Goal: Task Accomplishment & Management: Complete application form

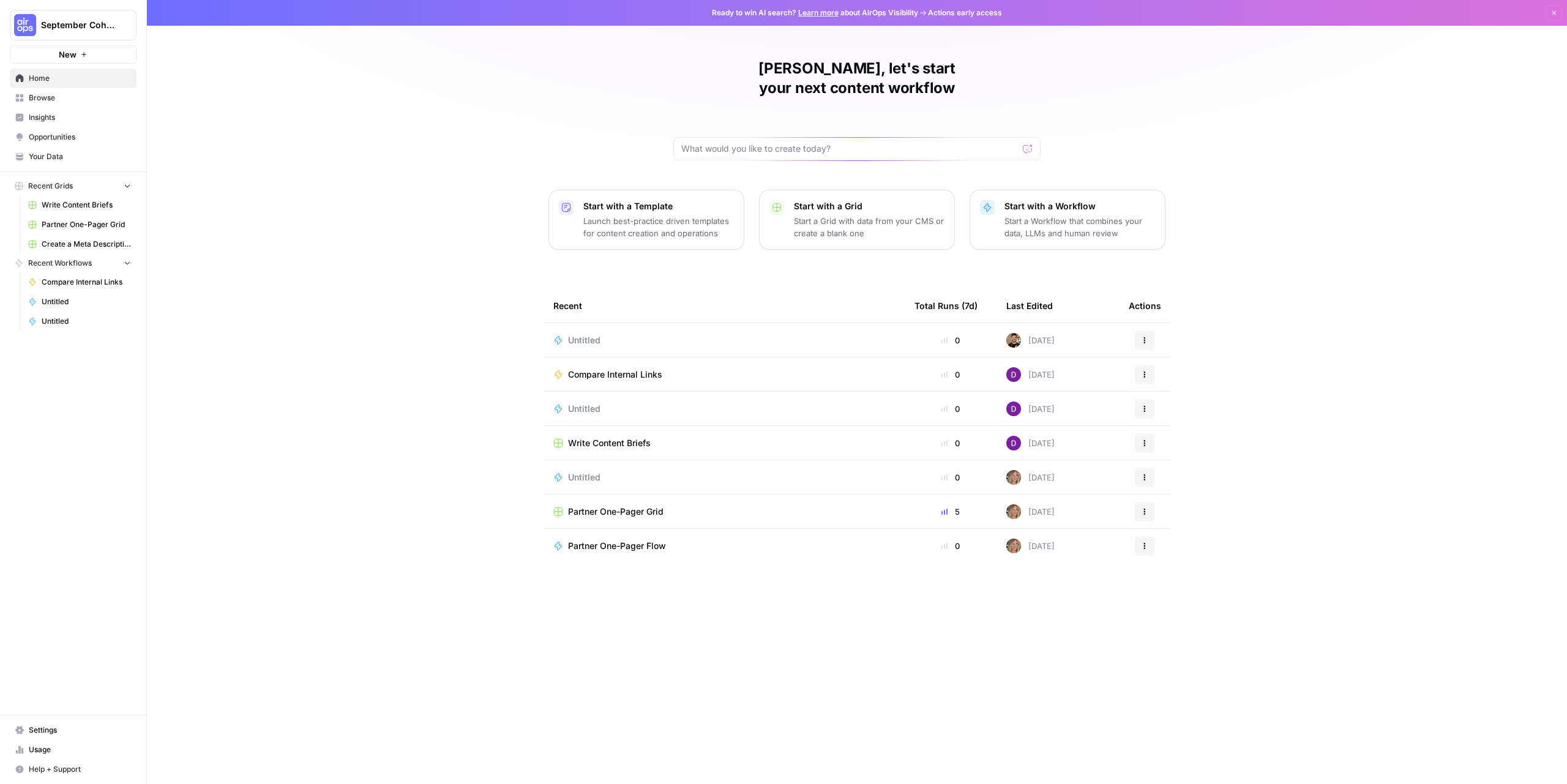
click at [86, 715] on nav "Settings Usage Help + Support" at bounding box center [73, 749] width 146 height 68
click at [80, 726] on span "Settings" at bounding box center [80, 730] width 103 height 11
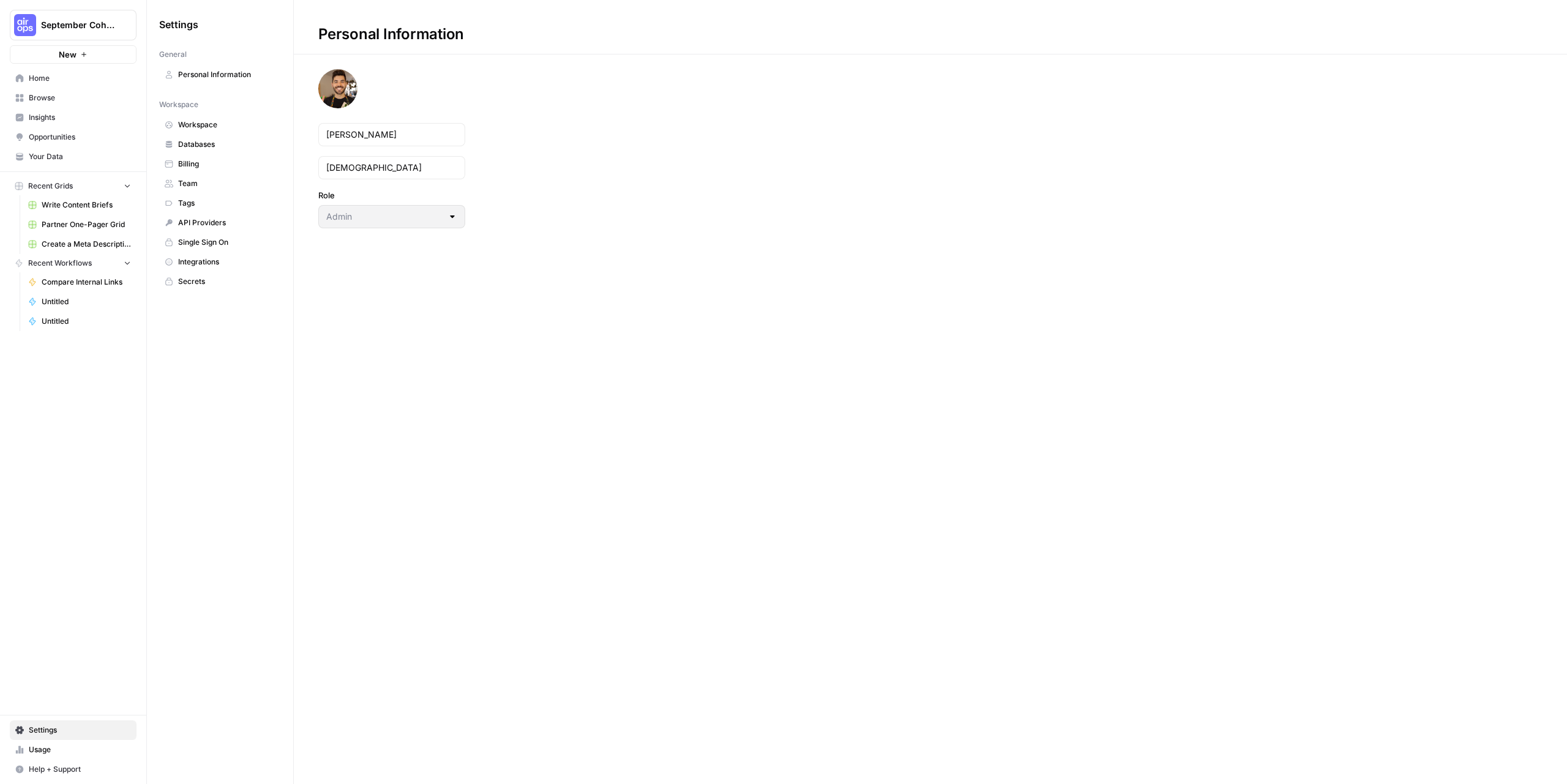
click at [197, 183] on span "Team" at bounding box center [227, 184] width 97 height 11
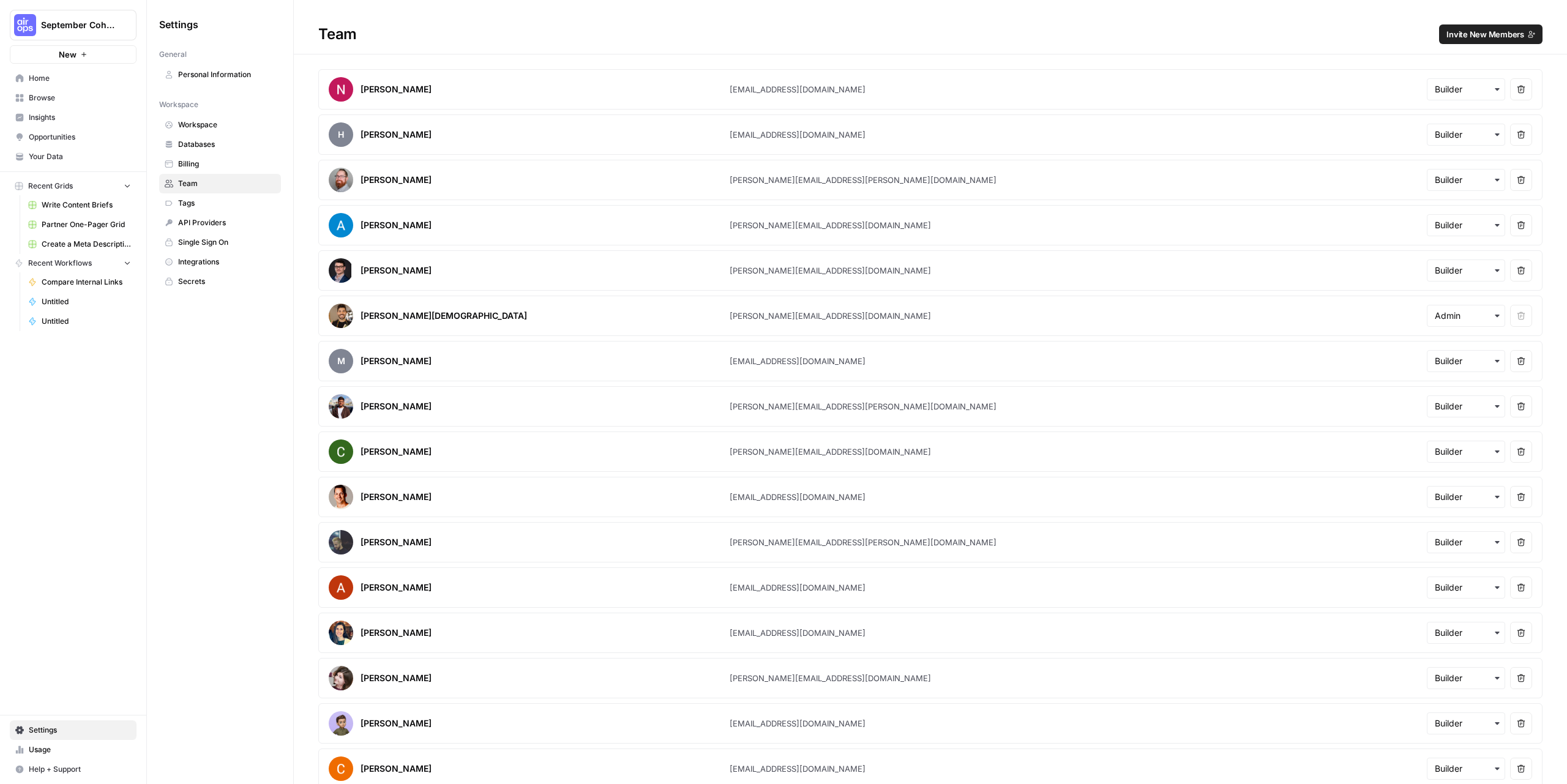
click at [1500, 29] on span "Invite New Members" at bounding box center [1485, 34] width 77 height 12
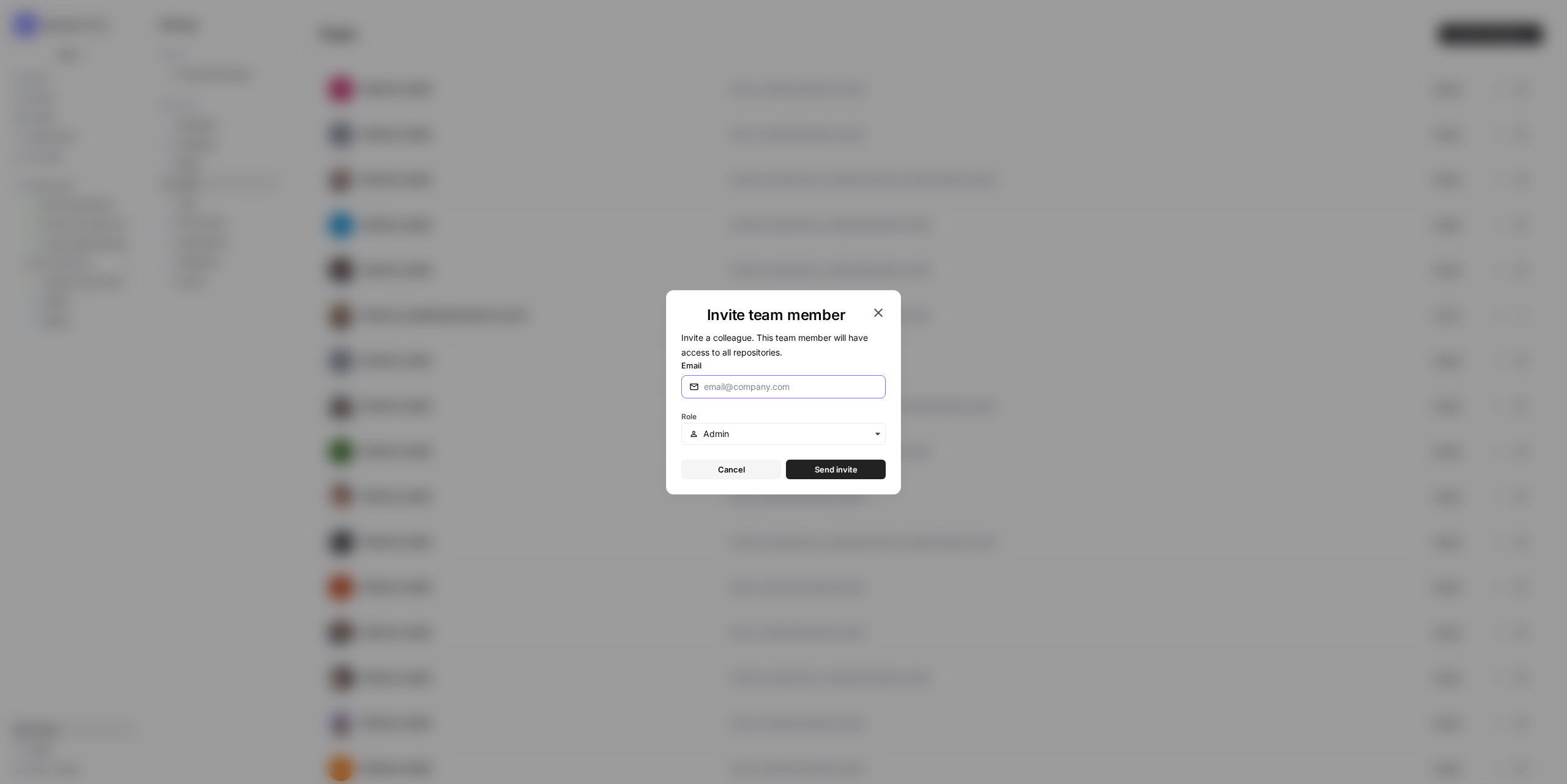
click at [768, 390] on input "Email" at bounding box center [791, 386] width 173 height 12
paste input "[EMAIL_ADDRESS][DOMAIN_NAME]"
type input "[EMAIL_ADDRESS][DOMAIN_NAME]"
click at [821, 437] on input "text" at bounding box center [790, 433] width 174 height 12
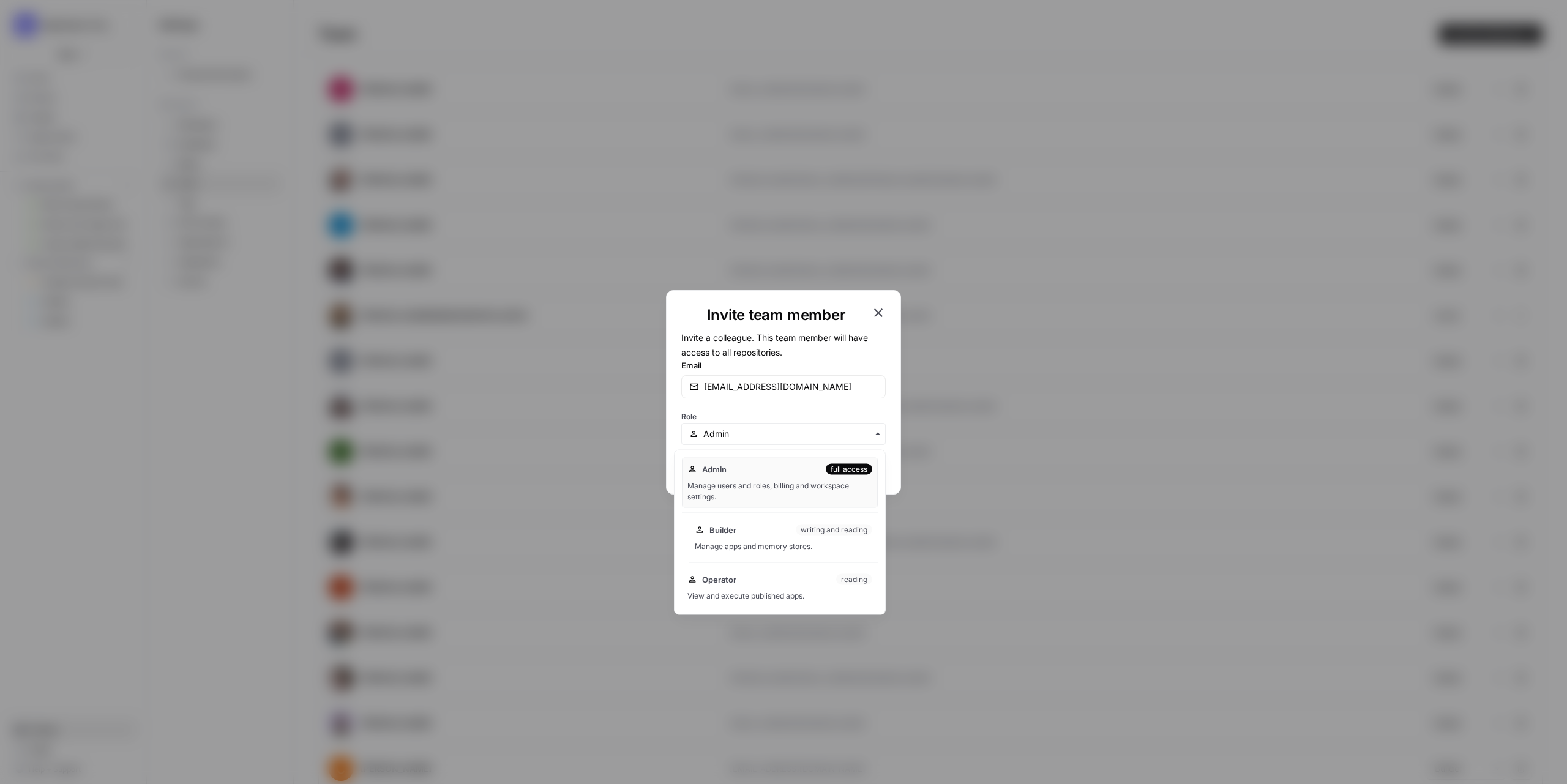
click at [793, 534] on div "Builder writing and reading" at bounding box center [784, 530] width 177 height 12
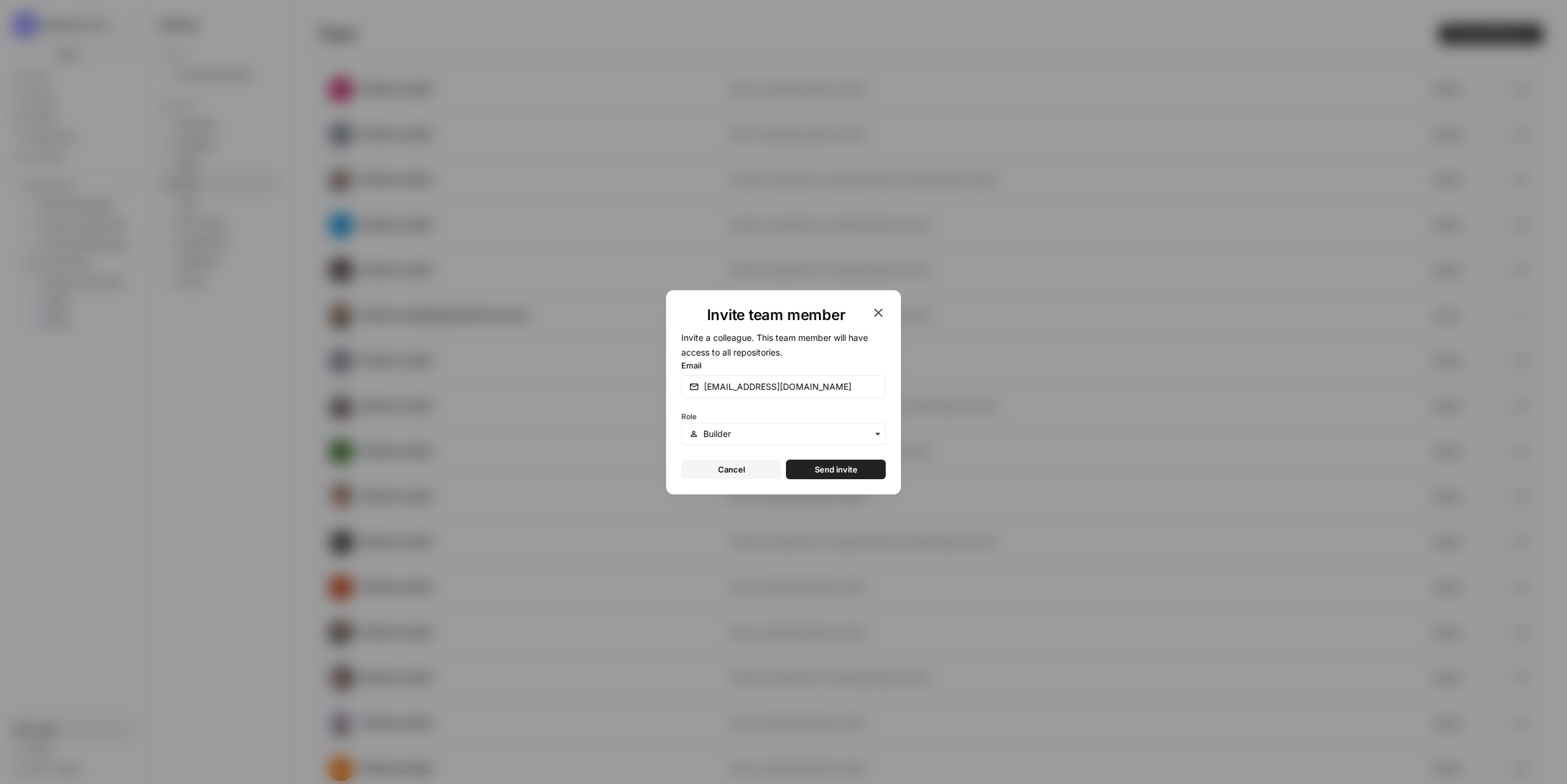
click at [839, 463] on span "Send invite" at bounding box center [836, 469] width 43 height 12
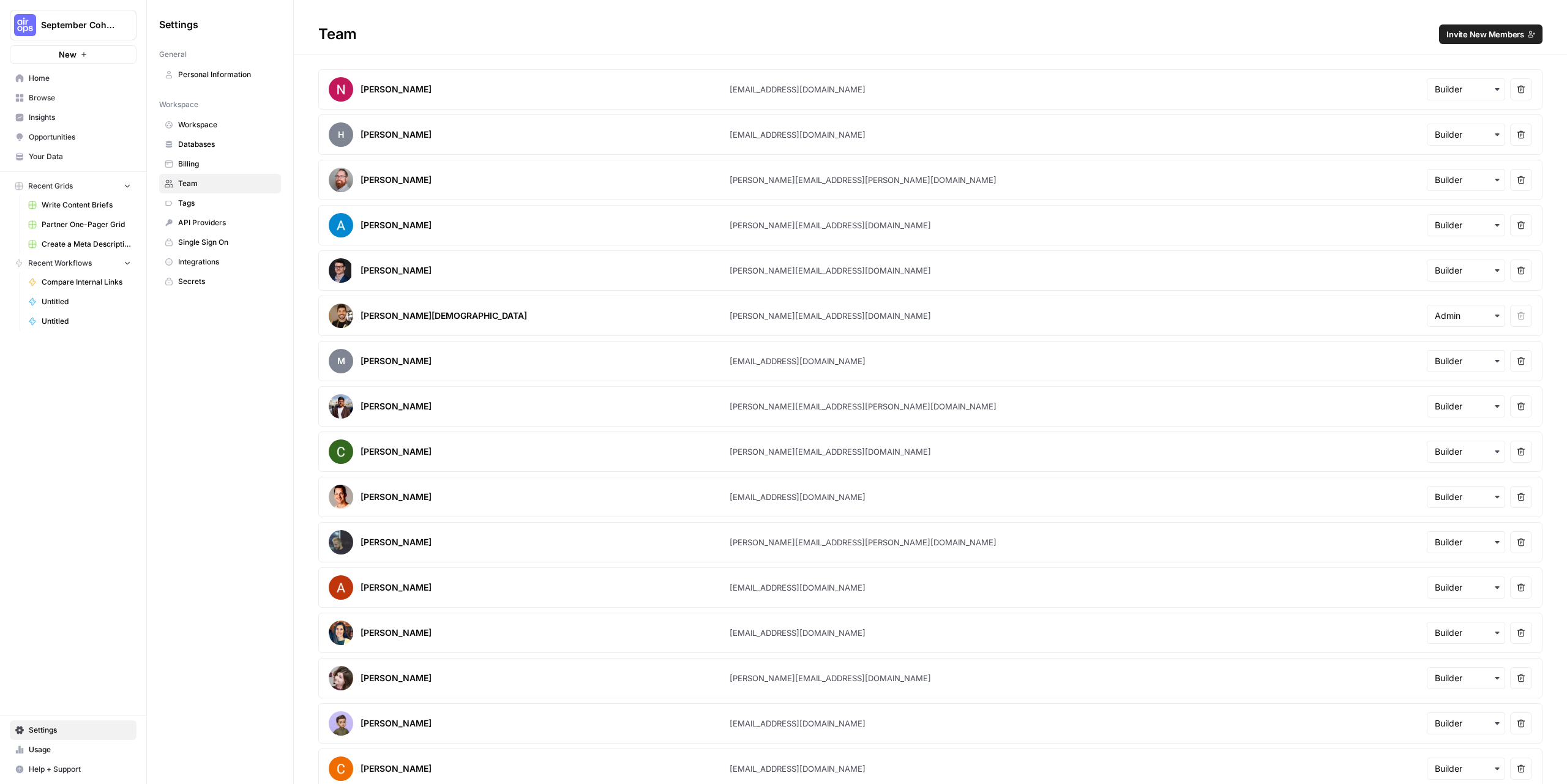
click at [1473, 32] on span "Invite New Members" at bounding box center [1485, 34] width 77 height 12
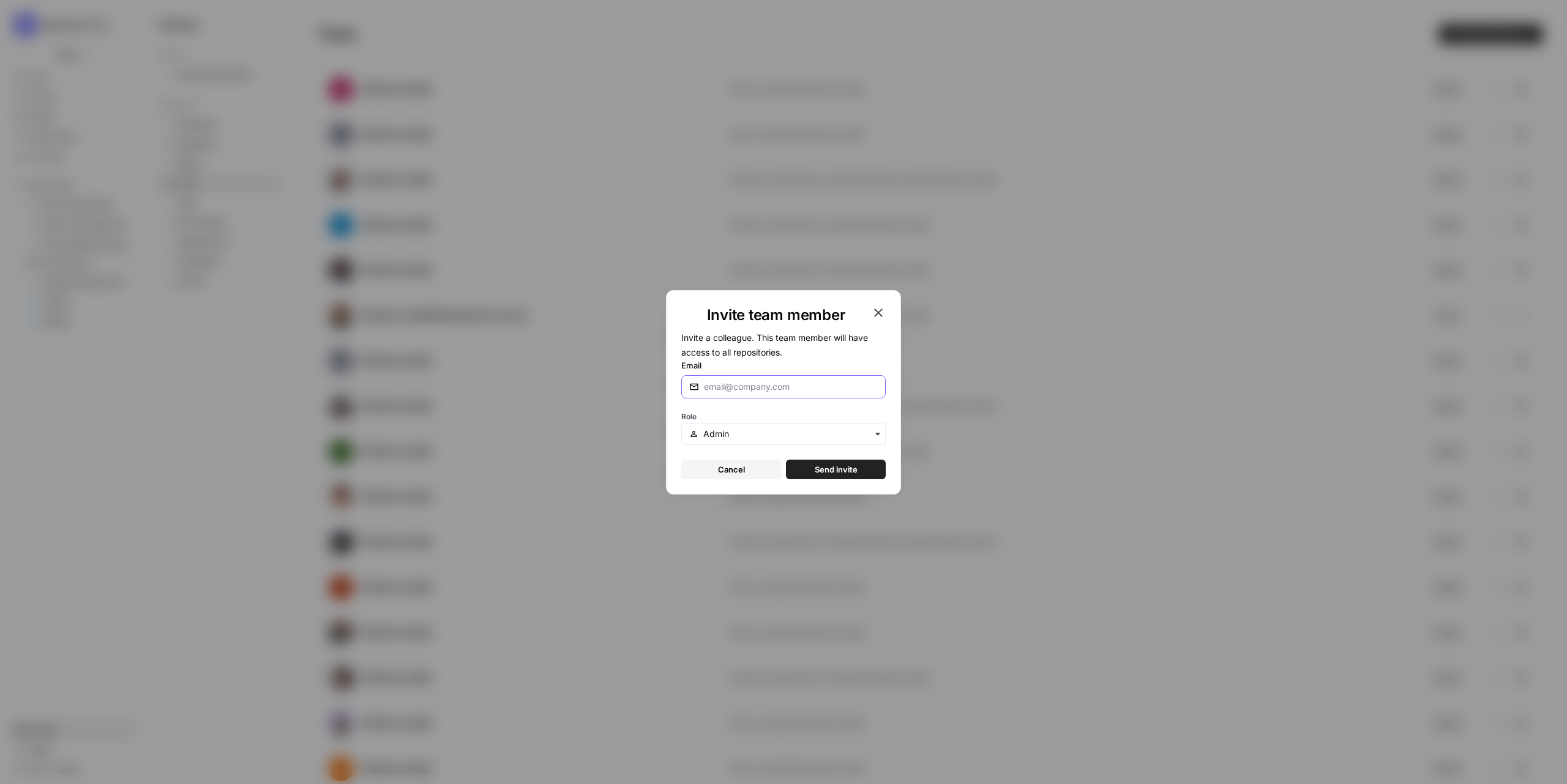
click at [783, 382] on input "Email" at bounding box center [791, 386] width 173 height 12
paste input "[PERSON_NAME][EMAIL_ADDRESS][PERSON_NAME][DOMAIN_NAME]"
type input "[PERSON_NAME][EMAIL_ADDRESS][PERSON_NAME][DOMAIN_NAME]"
click at [779, 449] on form "Invite a colleague. This team member will have access to all repositories. Emai…" at bounding box center [783, 405] width 204 height 149
click at [789, 435] on input "text" at bounding box center [790, 433] width 174 height 12
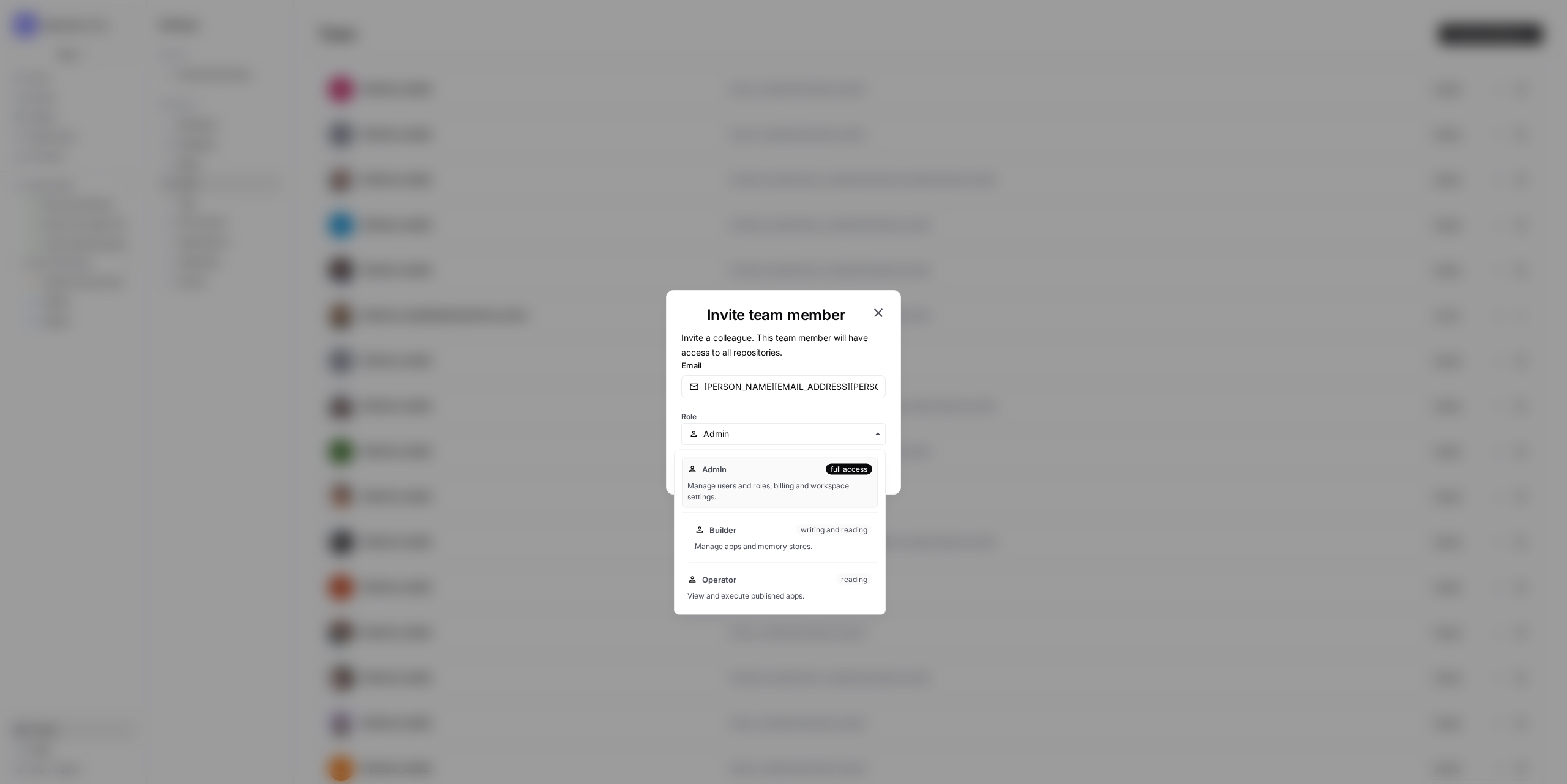
click at [775, 530] on div "Builder writing and reading" at bounding box center [784, 530] width 177 height 12
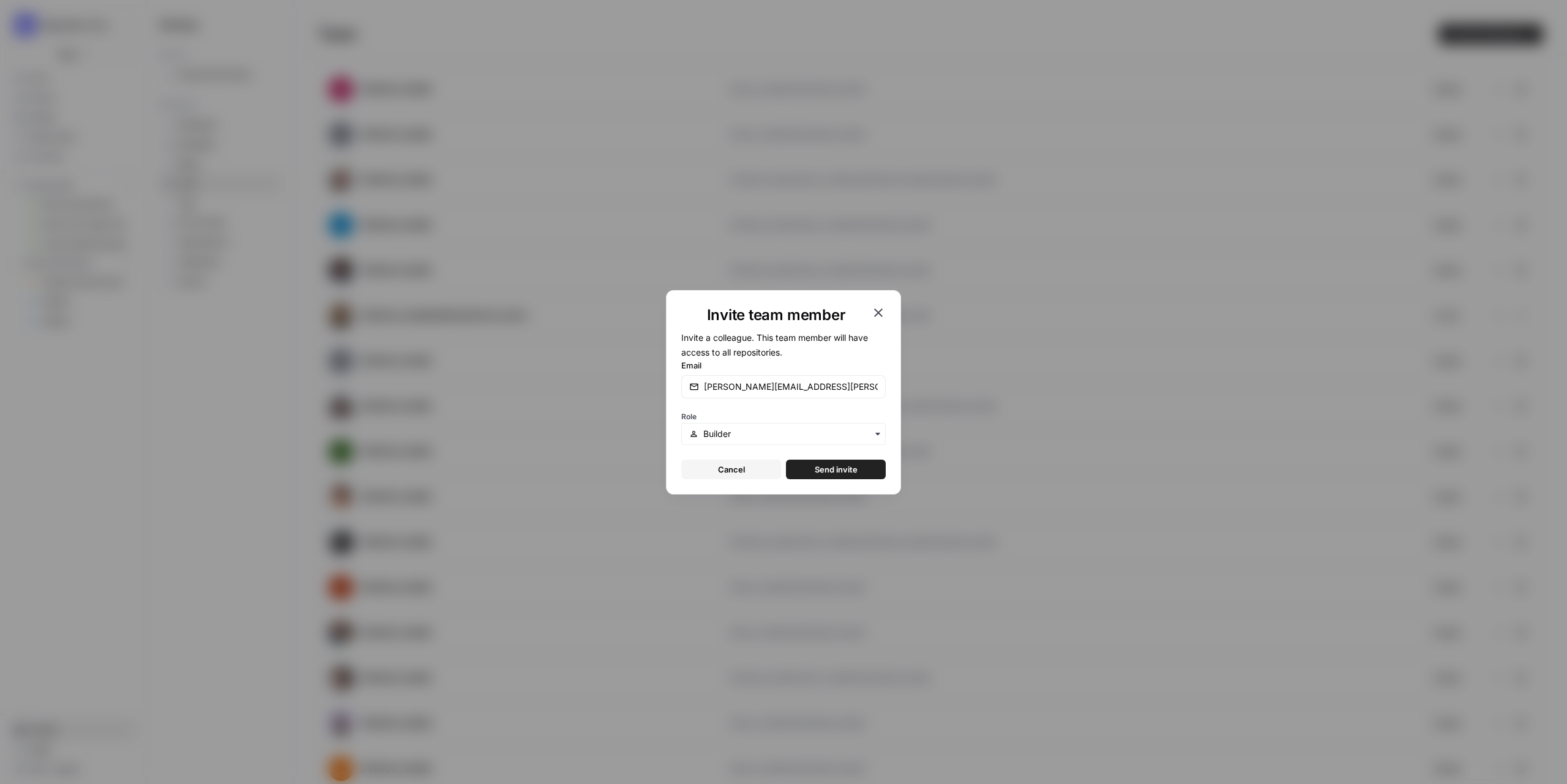
click at [832, 464] on span "Send invite" at bounding box center [836, 469] width 43 height 12
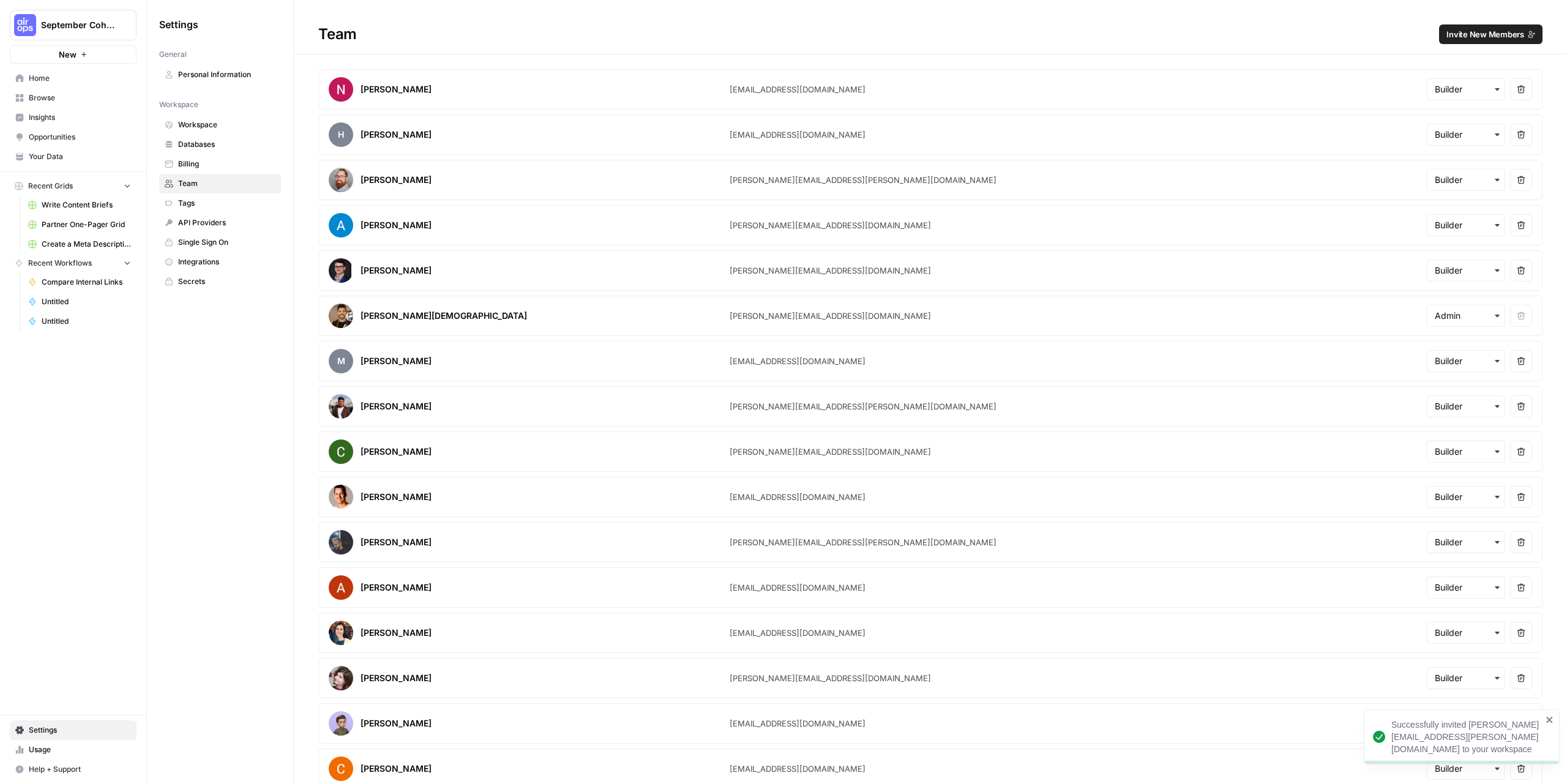
click at [1458, 24] on button "Invite New Members" at bounding box center [1491, 34] width 104 height 20
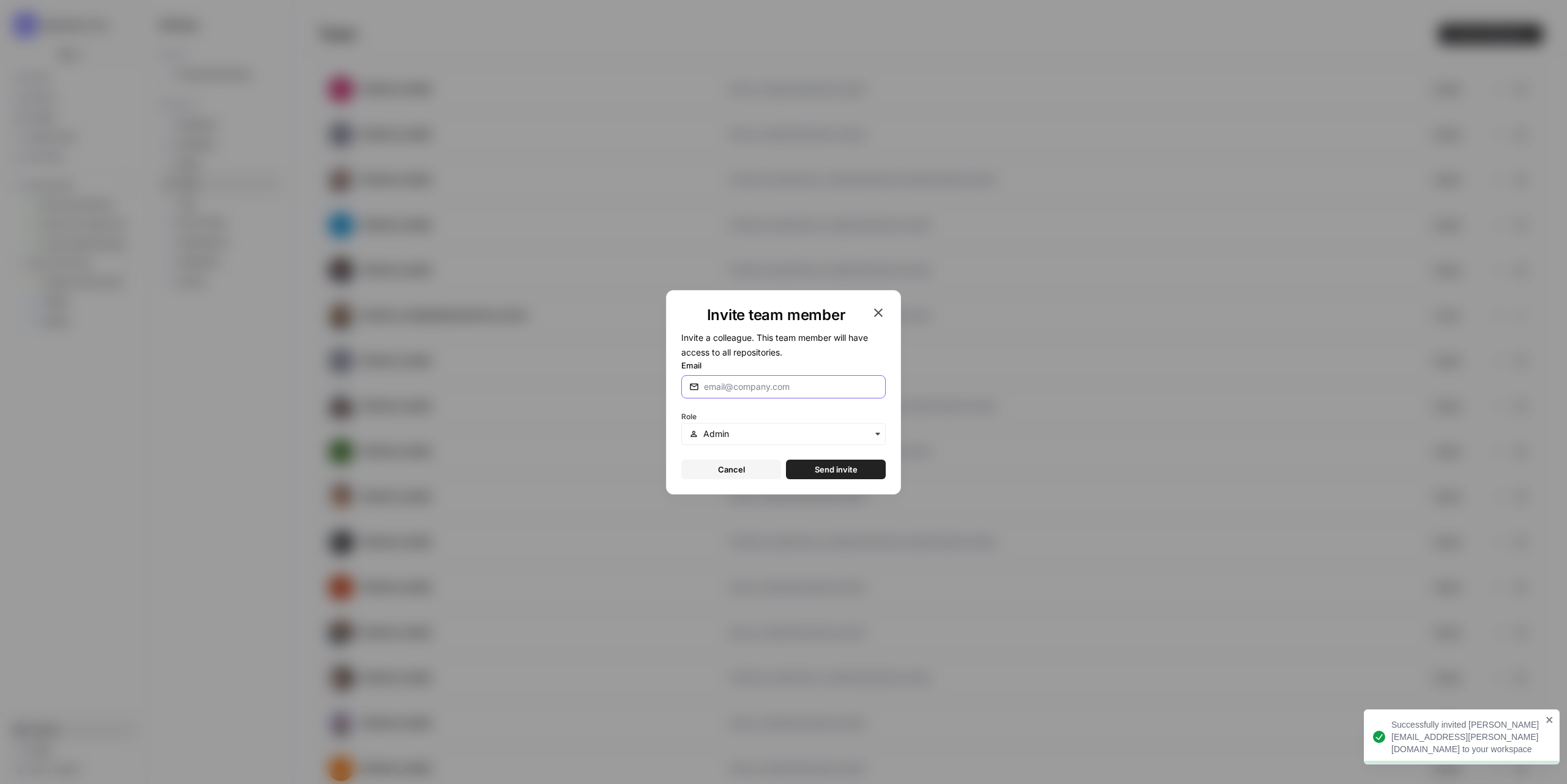
click at [832, 391] on input "Email" at bounding box center [791, 386] width 173 height 12
paste input "[EMAIL_ADDRESS][PERSON_NAME][DOMAIN_NAME]"
type input "[EMAIL_ADDRESS][PERSON_NAME][DOMAIN_NAME]"
click at [807, 430] on input "text" at bounding box center [790, 433] width 174 height 12
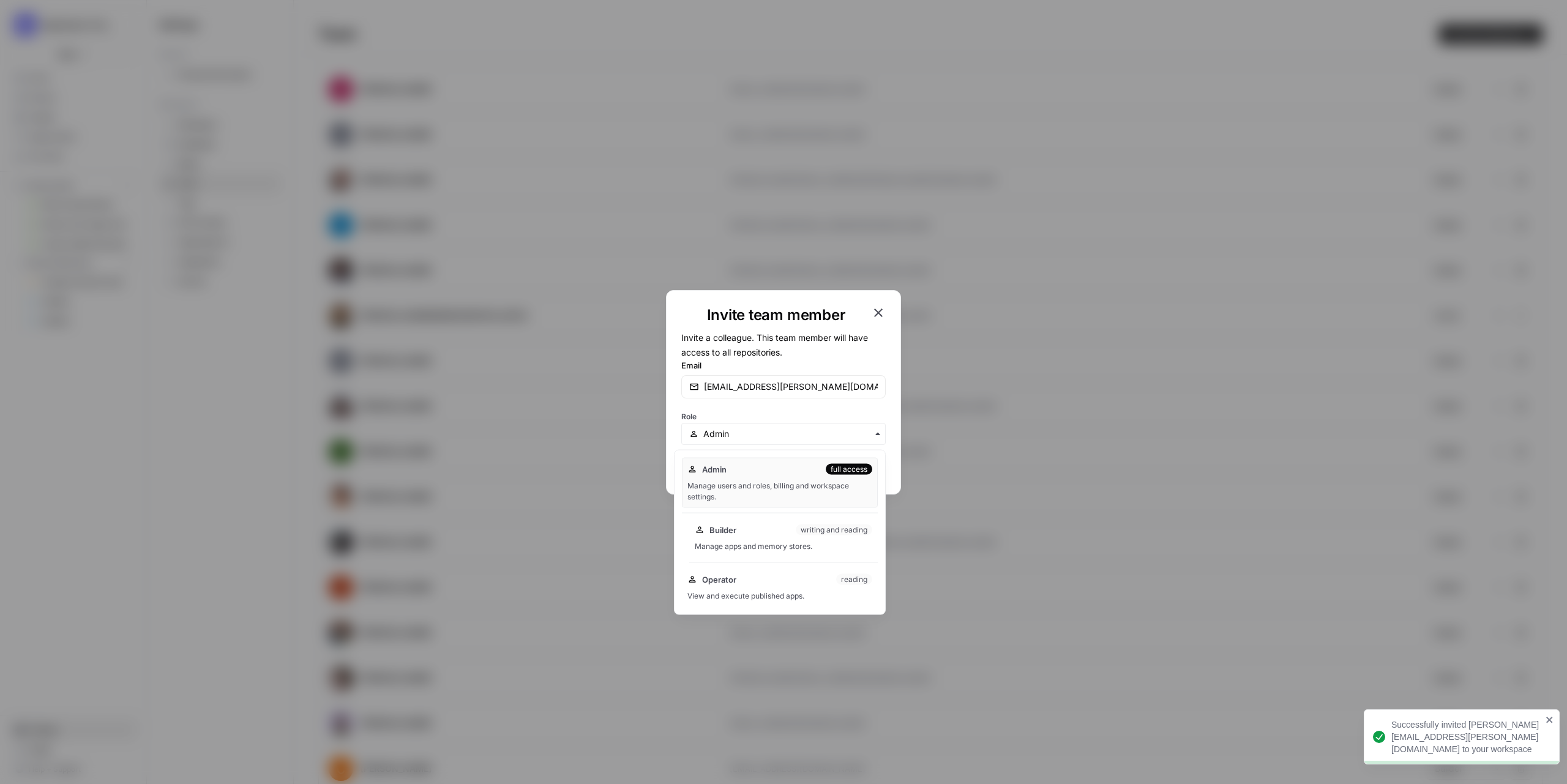
click at [777, 528] on div "Builder writing and reading" at bounding box center [784, 530] width 177 height 12
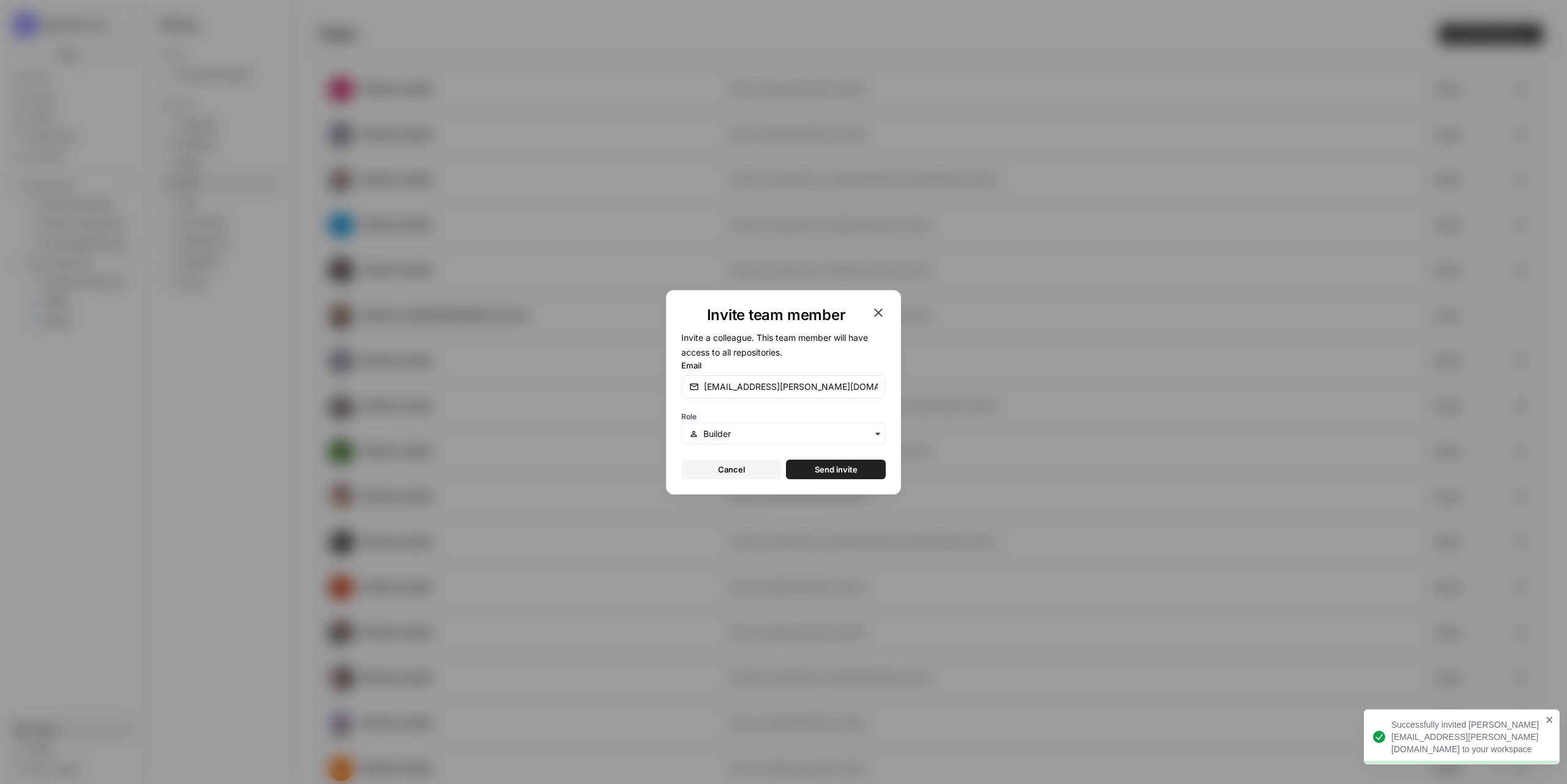
click at [822, 463] on span "Send invite" at bounding box center [836, 469] width 43 height 12
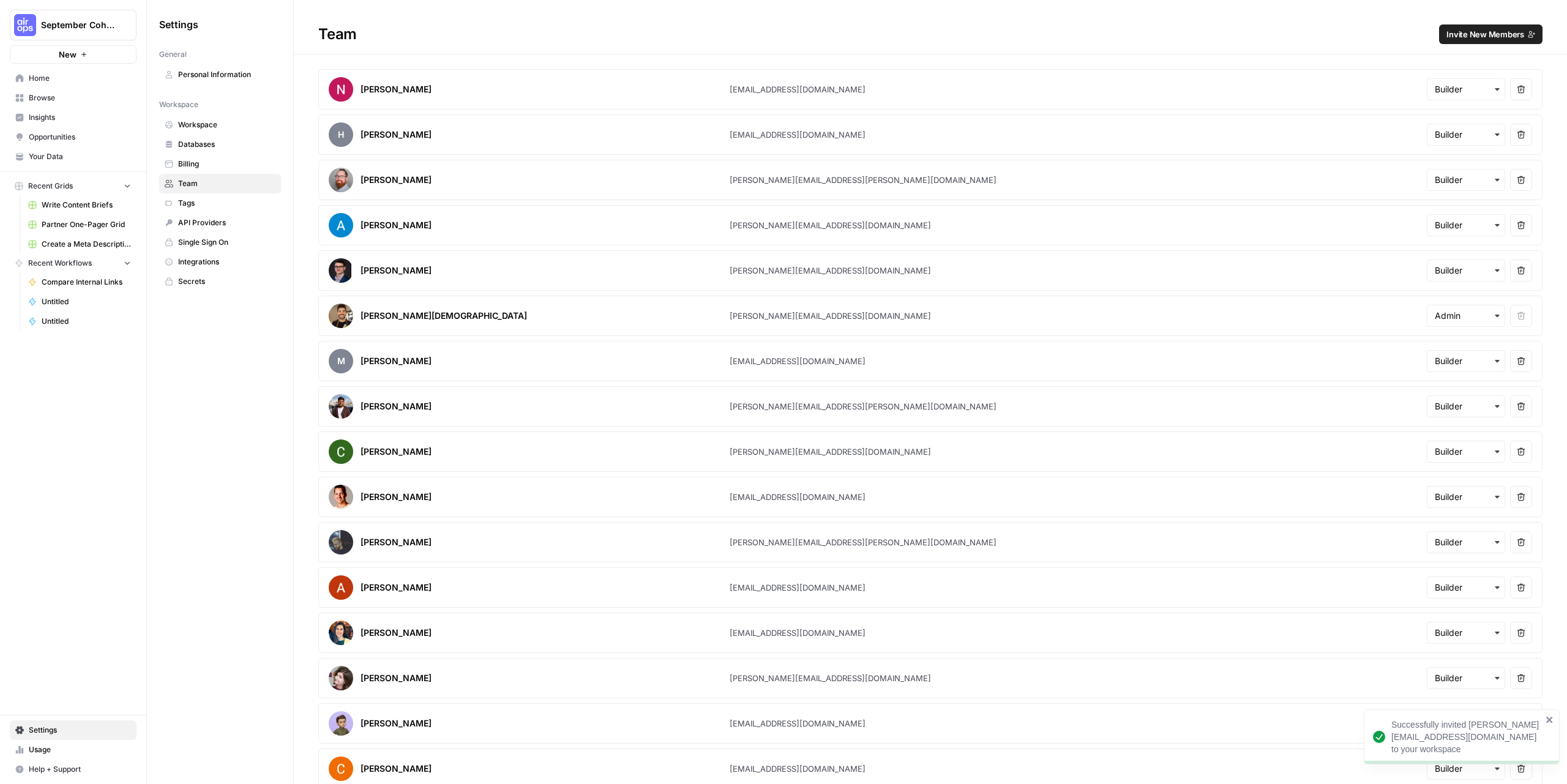
click at [1446, 32] on button "Invite New Members" at bounding box center [1491, 34] width 104 height 20
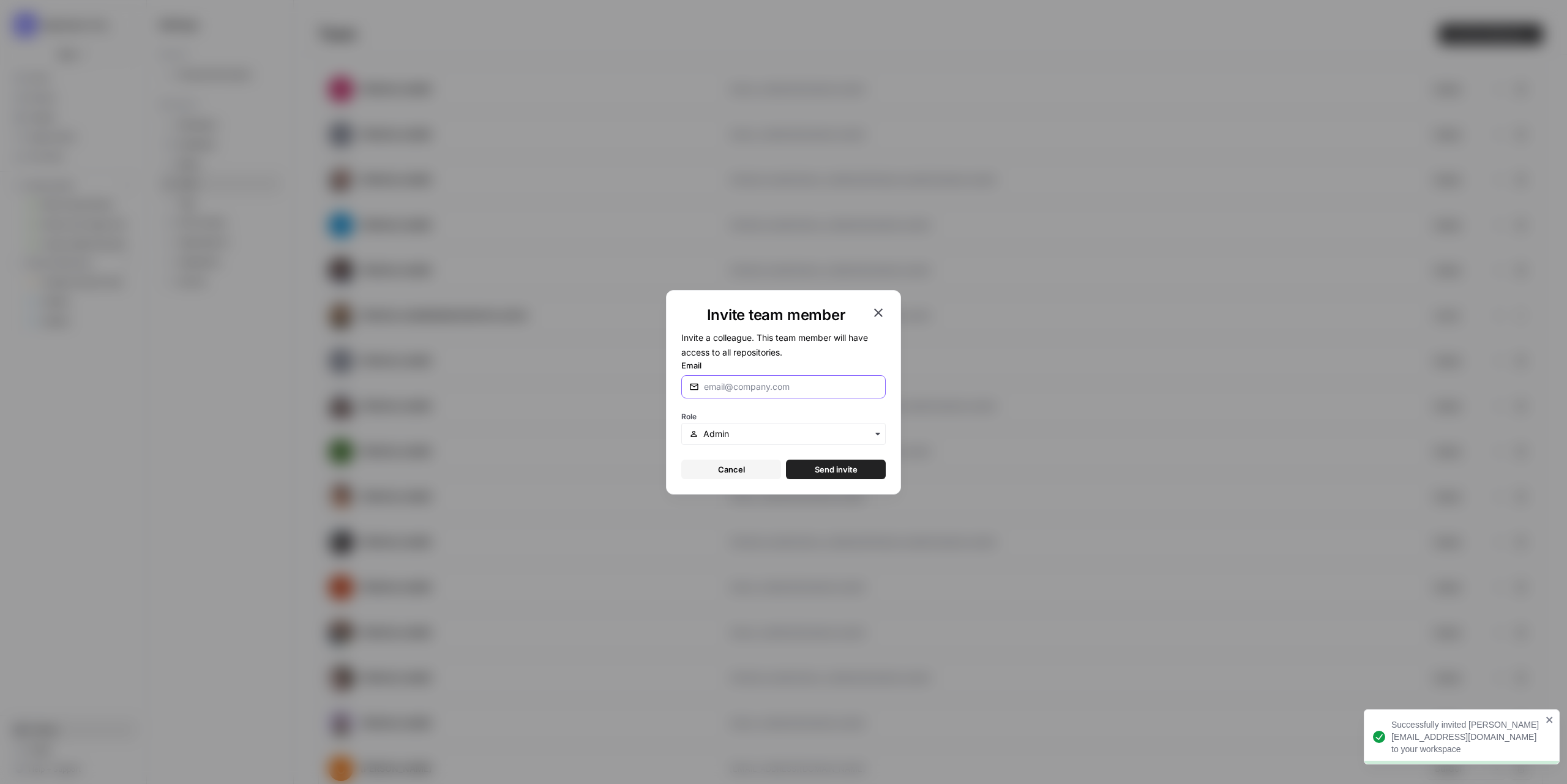
click at [761, 388] on input "Email" at bounding box center [791, 386] width 173 height 12
paste input "[PERSON_NAME][EMAIL_ADDRESS][DOMAIN_NAME]"
type input "[PERSON_NAME][EMAIL_ADDRESS][DOMAIN_NAME]"
click at [746, 430] on input "text" at bounding box center [790, 433] width 174 height 12
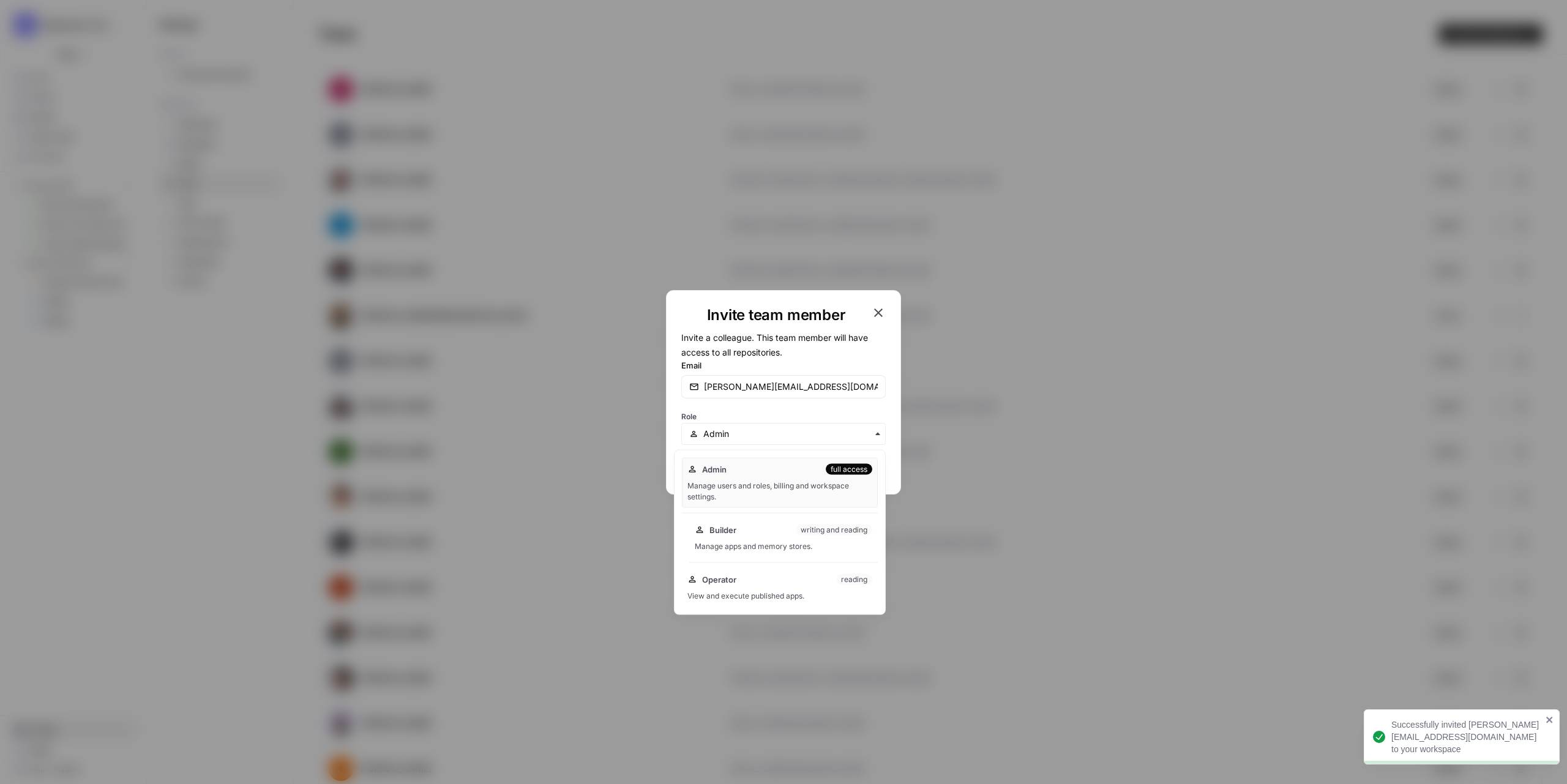
click at [750, 528] on div "Builder writing and reading" at bounding box center [784, 530] width 177 height 12
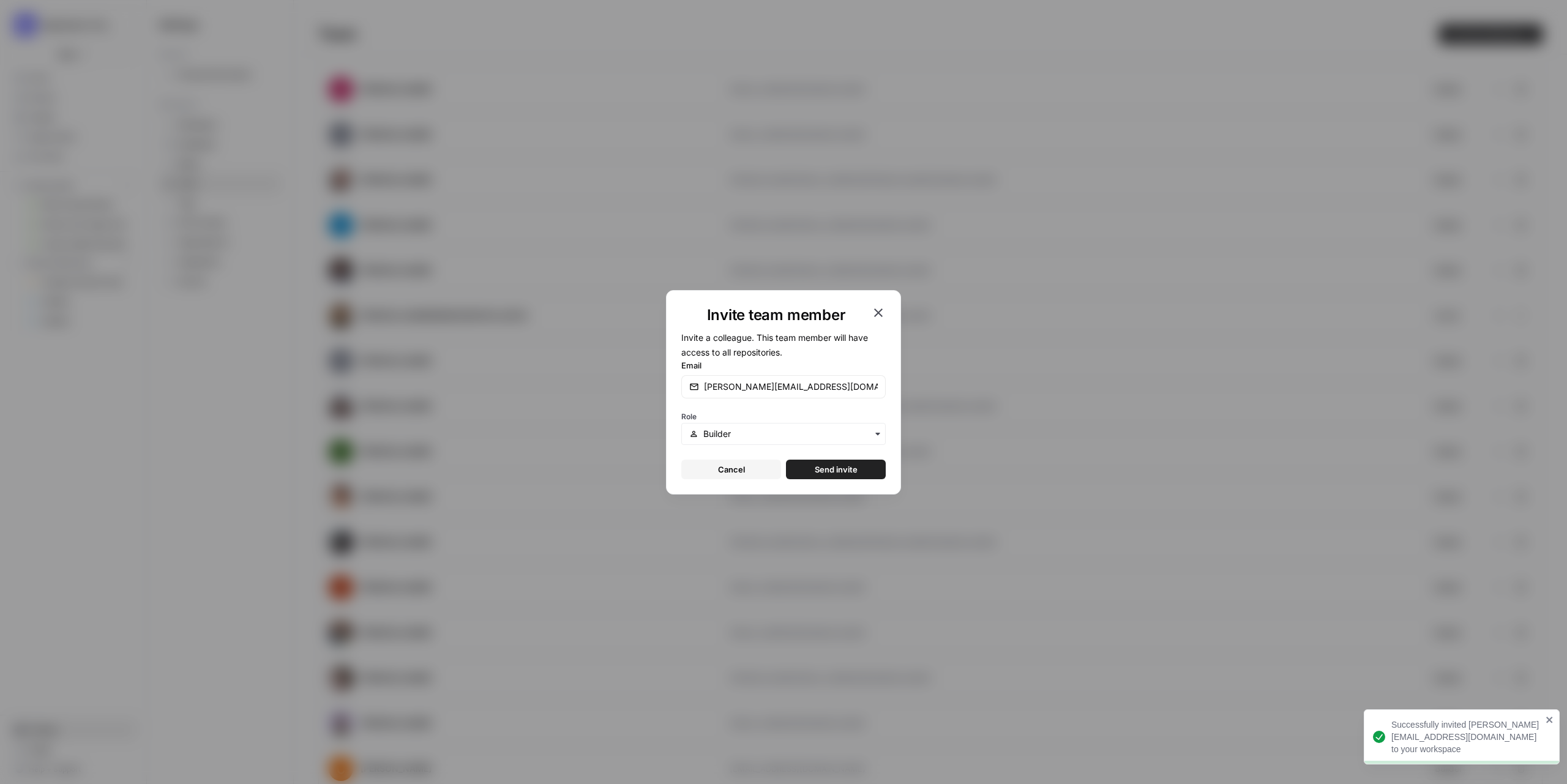
click at [826, 465] on span "Send invite" at bounding box center [836, 469] width 43 height 12
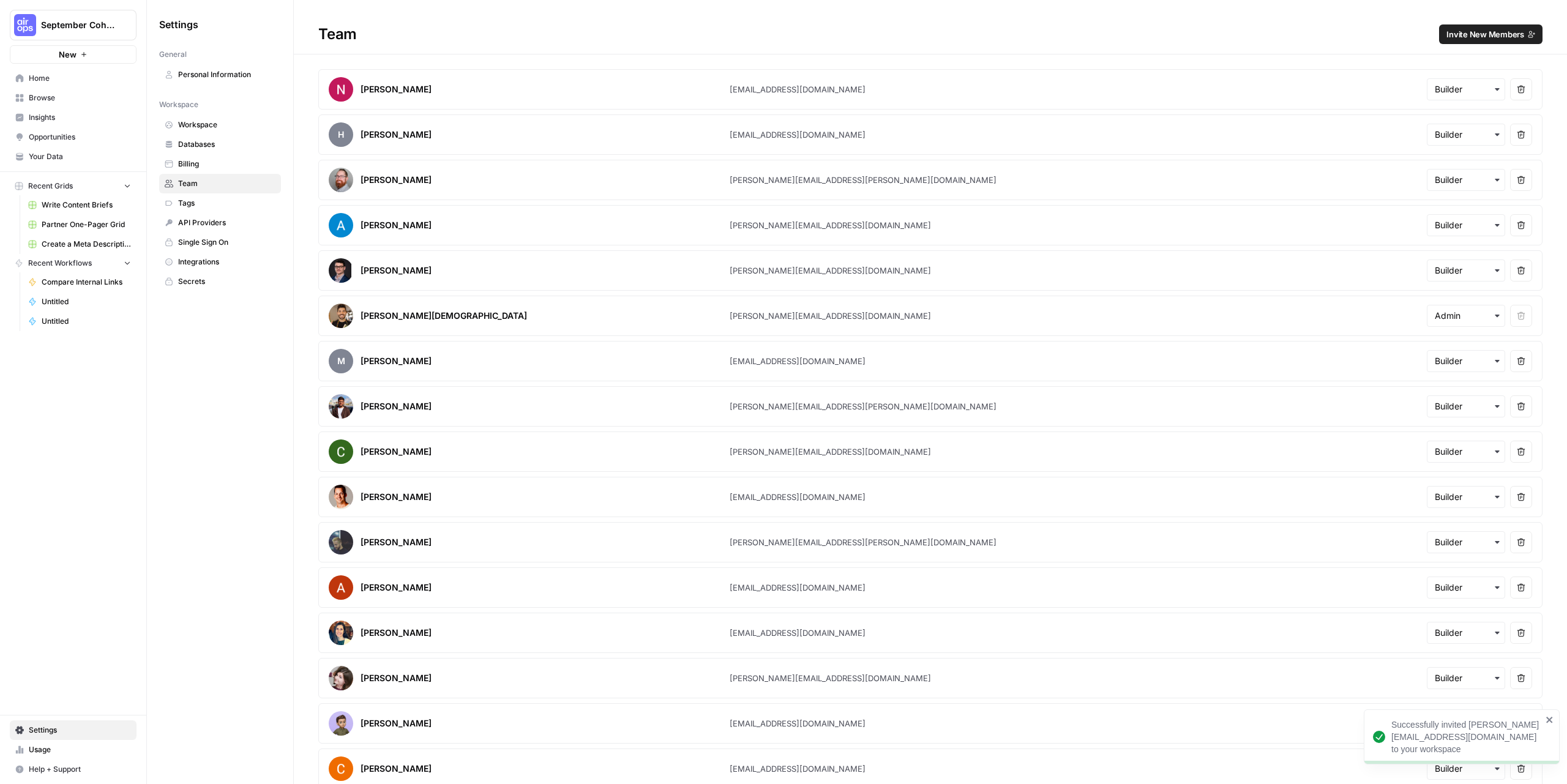
click at [1491, 36] on span "Invite New Members" at bounding box center [1485, 34] width 77 height 12
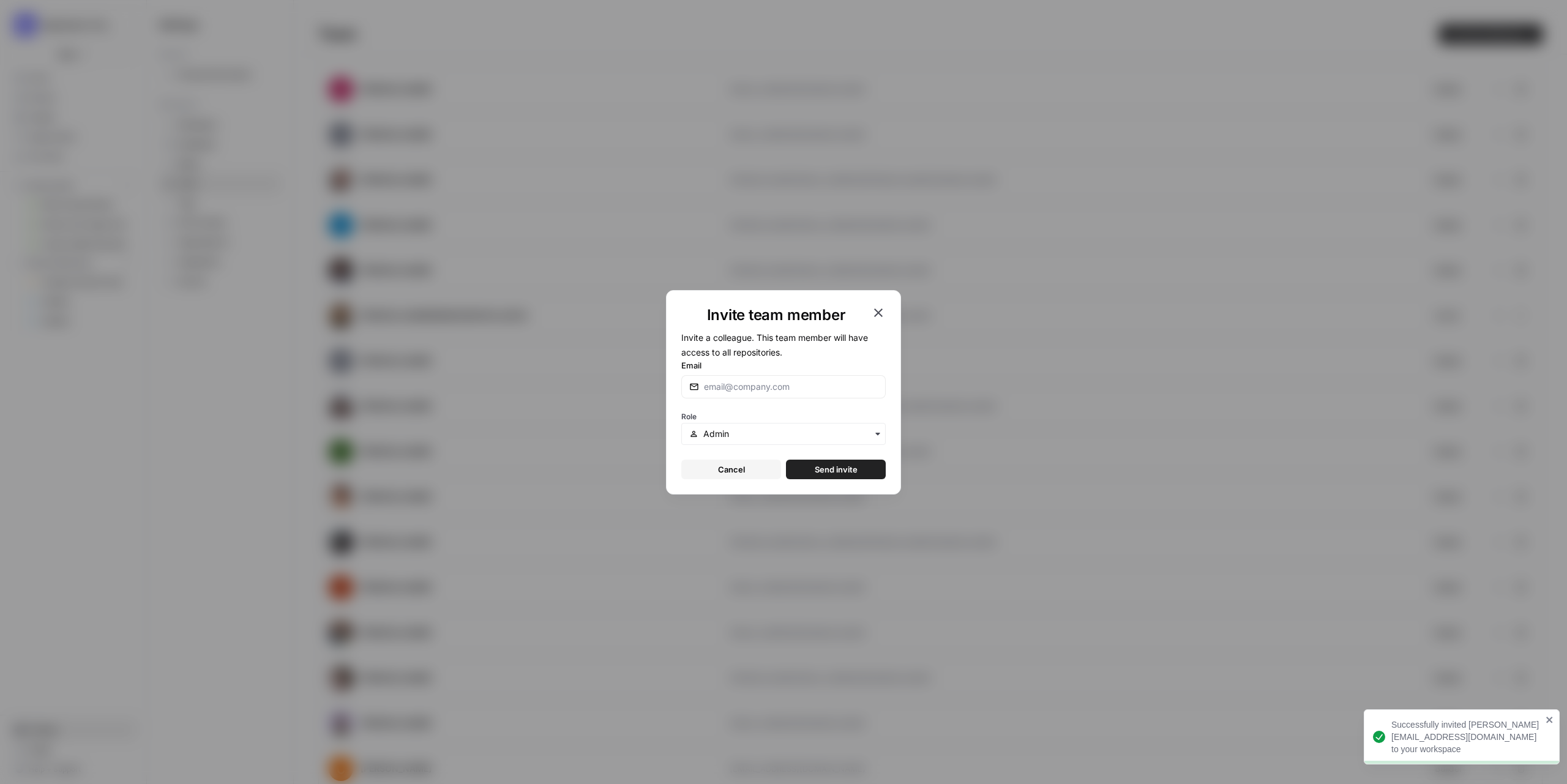
click at [800, 395] on div at bounding box center [783, 386] width 204 height 23
paste input "[EMAIL_ADDRESS][DOMAIN_NAME]"
type input "[EMAIL_ADDRESS][DOMAIN_NAME]"
click at [762, 435] on input "text" at bounding box center [790, 433] width 174 height 12
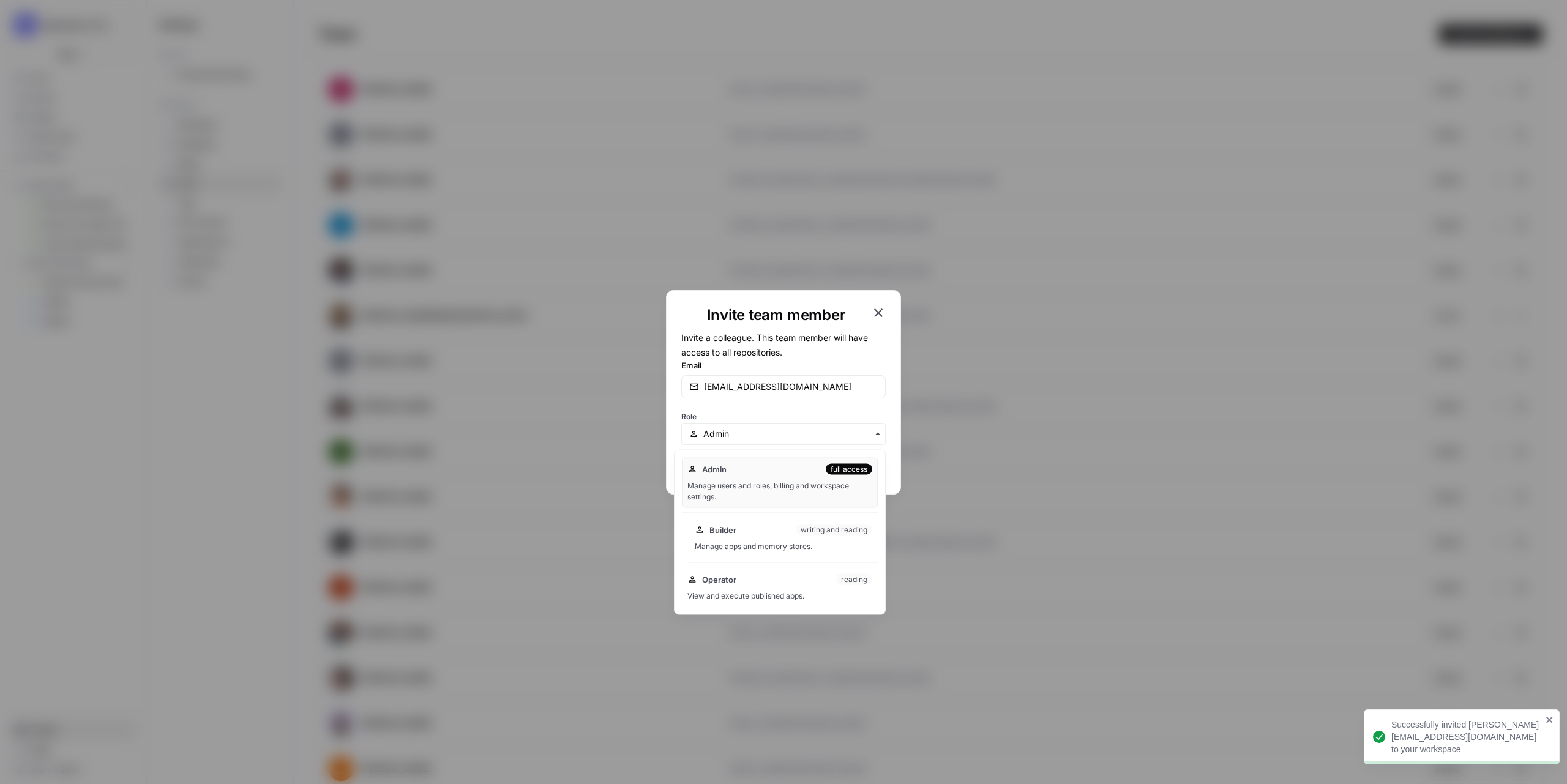
click at [740, 533] on div "Builder writing and reading" at bounding box center [784, 530] width 177 height 12
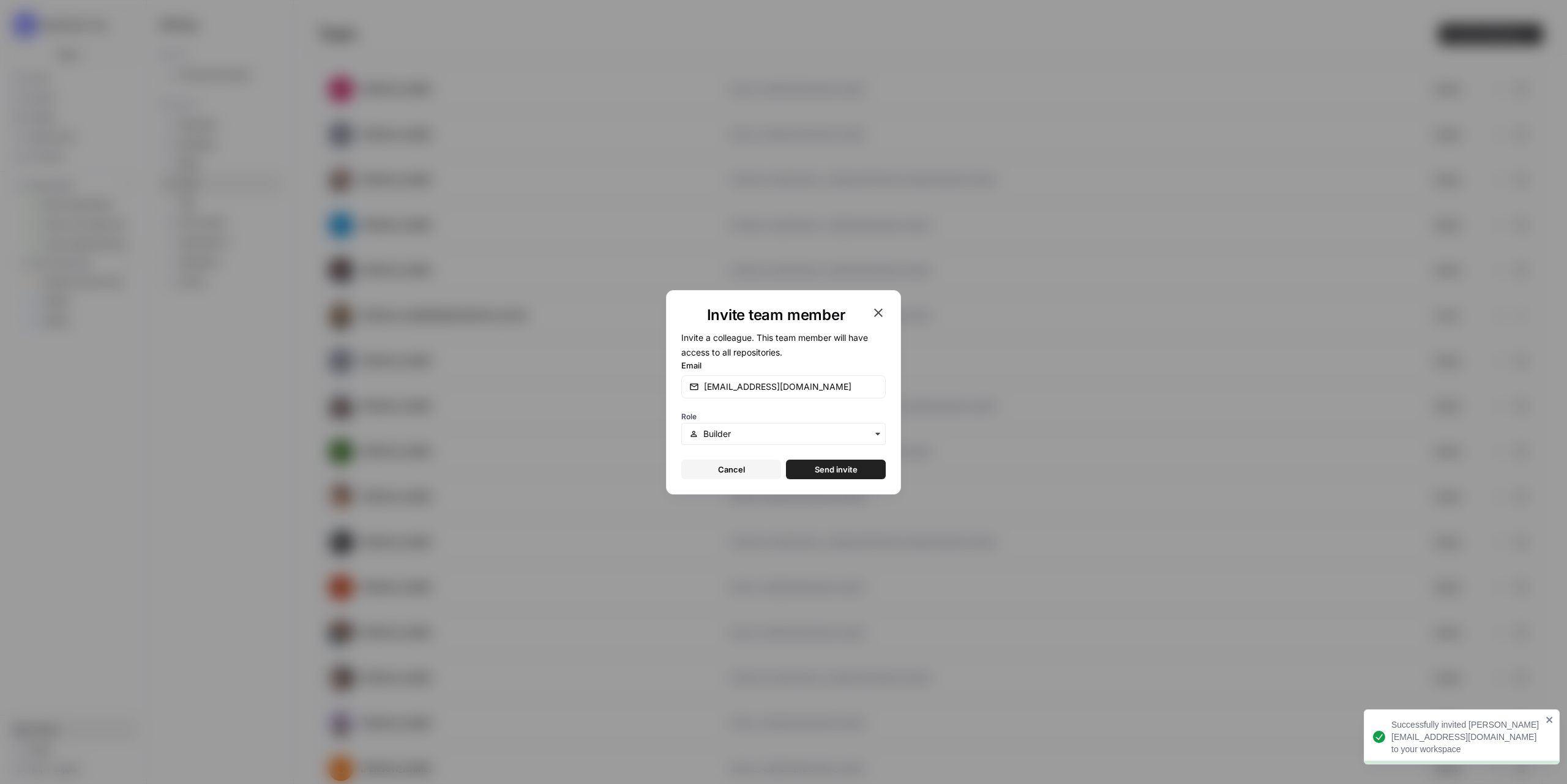
click at [824, 464] on span "Send invite" at bounding box center [836, 469] width 43 height 12
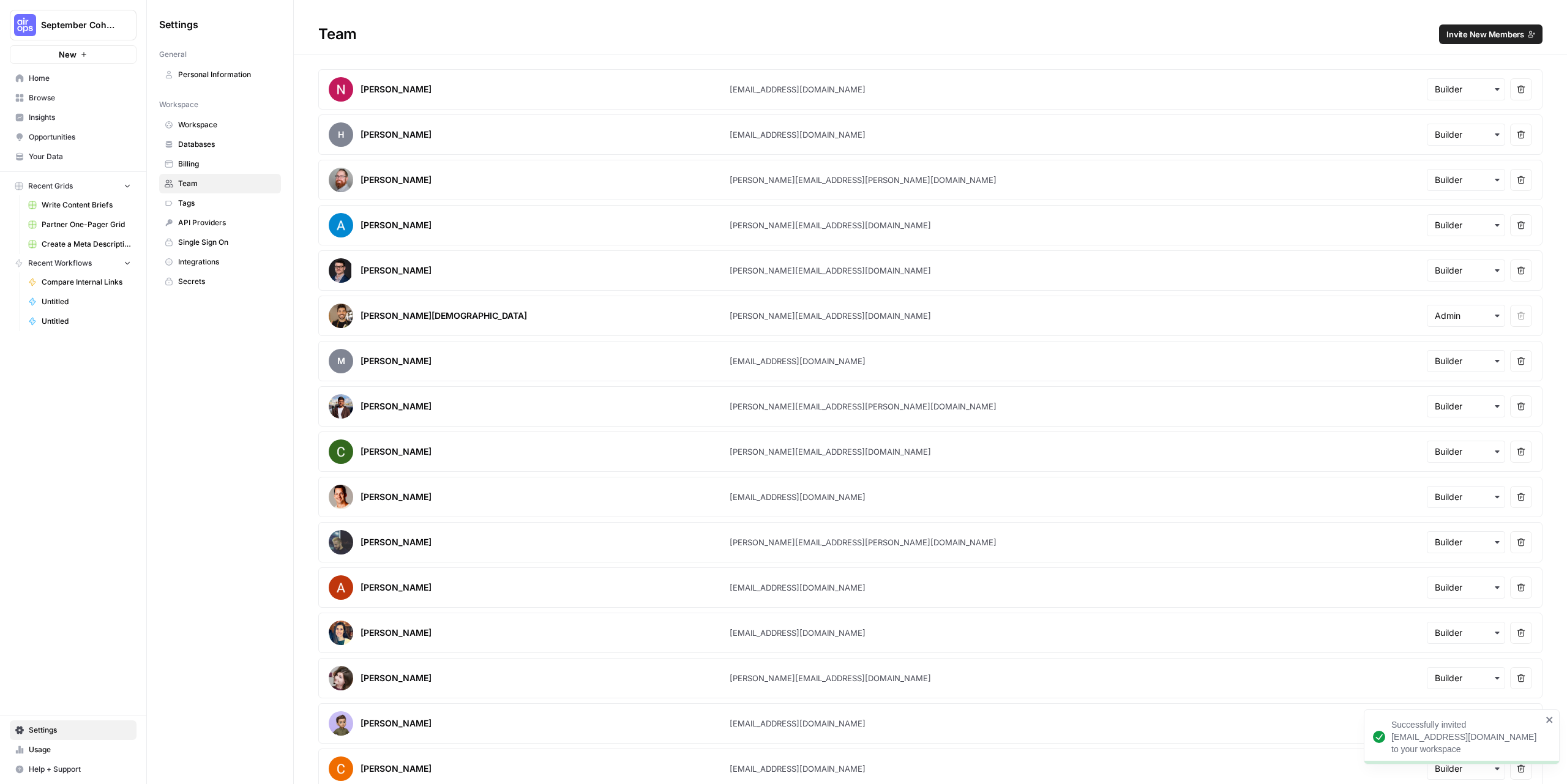
click at [1456, 28] on button "Invite New Members" at bounding box center [1491, 34] width 104 height 20
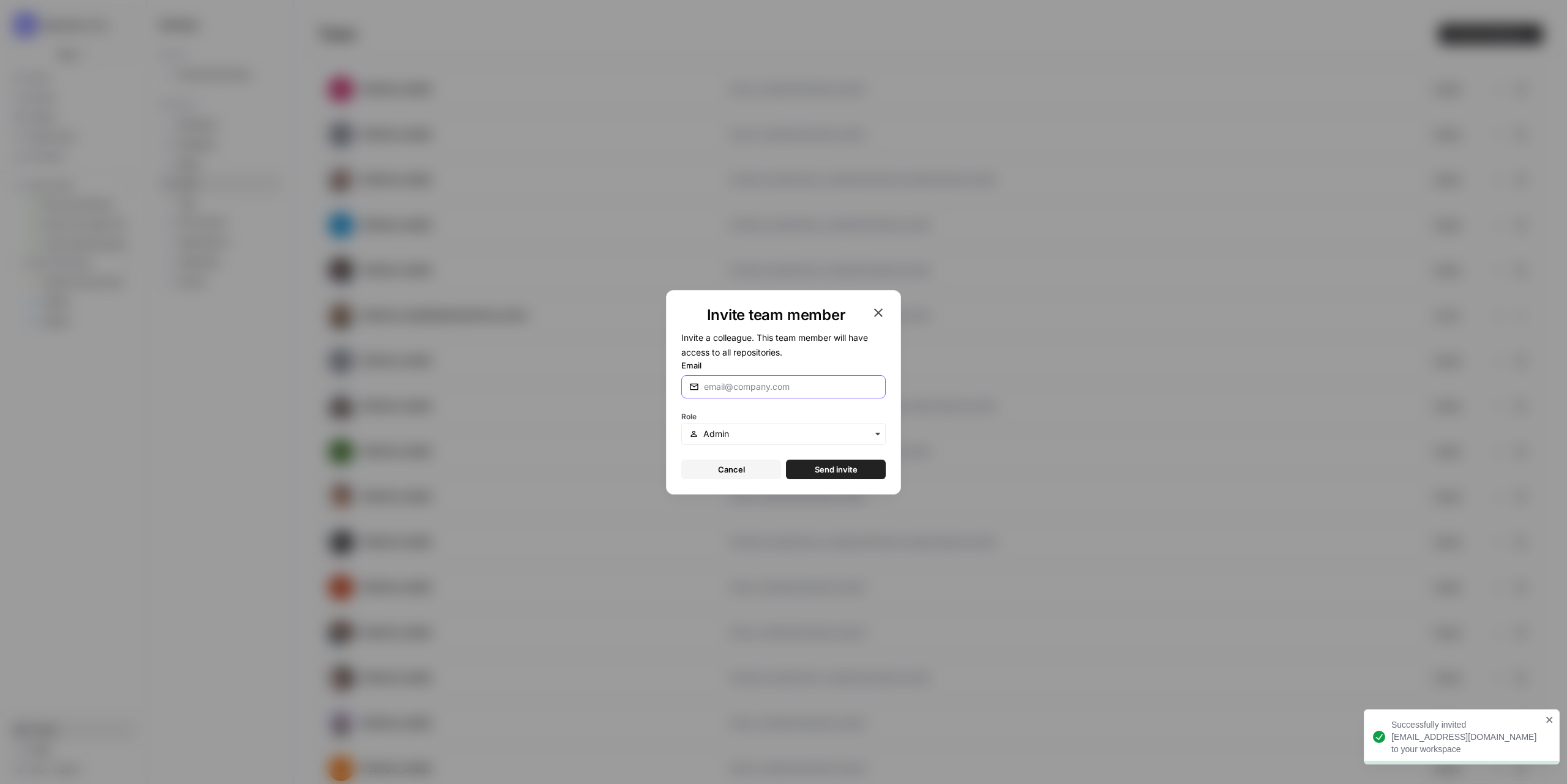
click at [811, 388] on input "Email" at bounding box center [791, 386] width 173 height 12
paste input "[EMAIL_ADDRESS][DOMAIN_NAME]"
type input "[EMAIL_ADDRESS][DOMAIN_NAME]"
click at [806, 430] on input "text" at bounding box center [790, 433] width 174 height 12
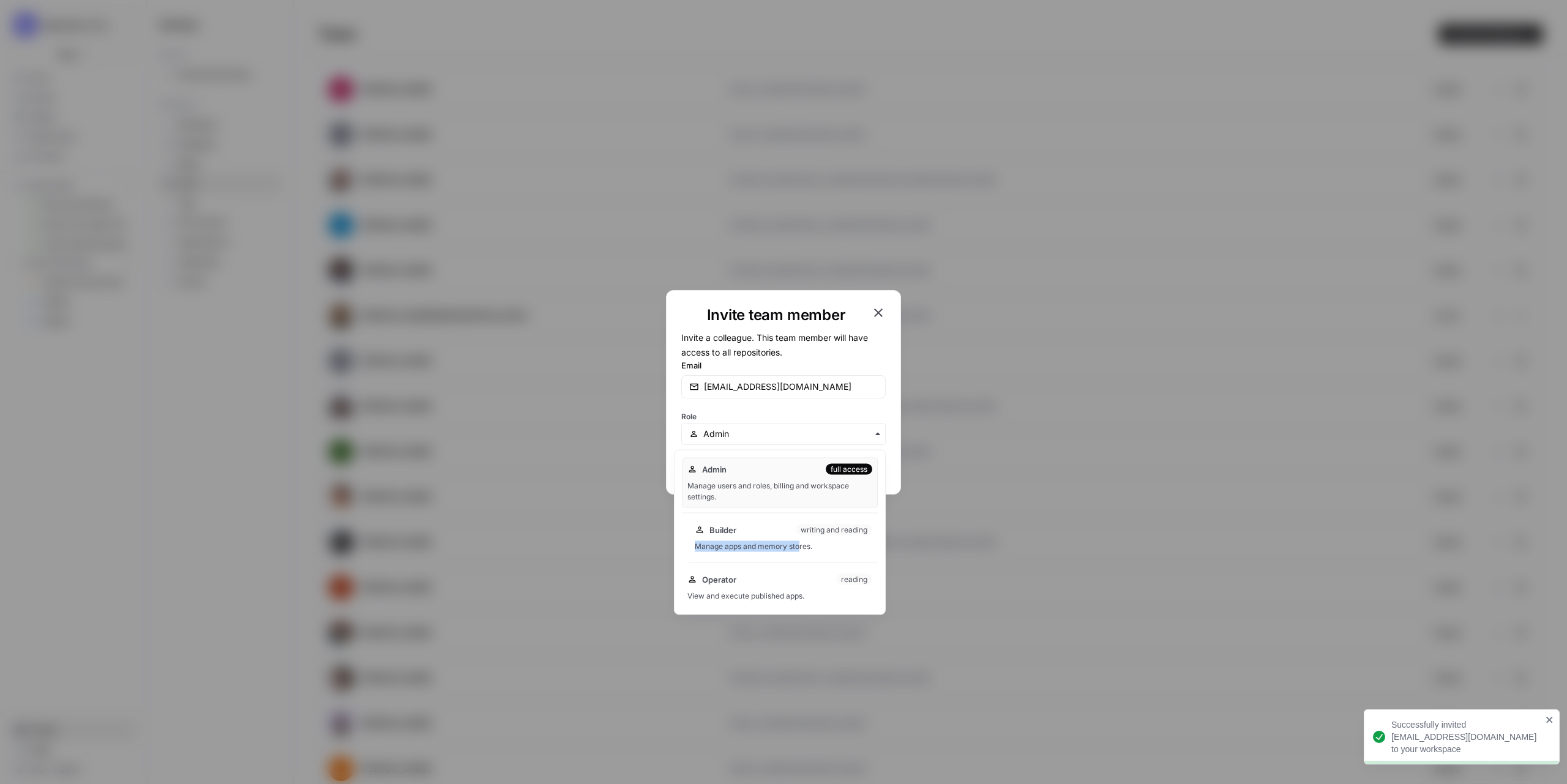
click at [800, 541] on div "Builder writing and reading Manage apps and memory stores." at bounding box center [784, 538] width 188 height 39
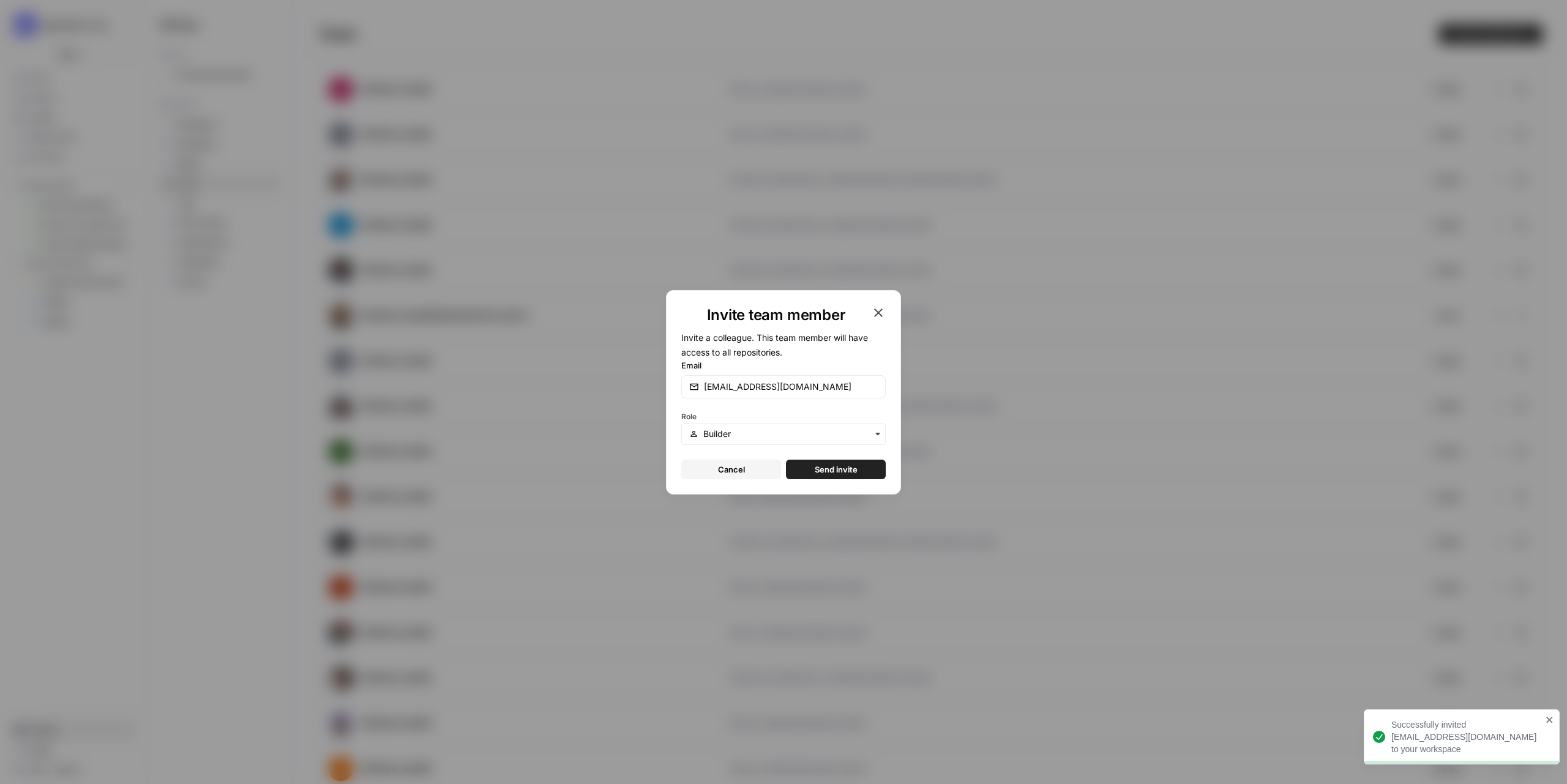
click at [832, 469] on span "Send invite" at bounding box center [836, 469] width 43 height 12
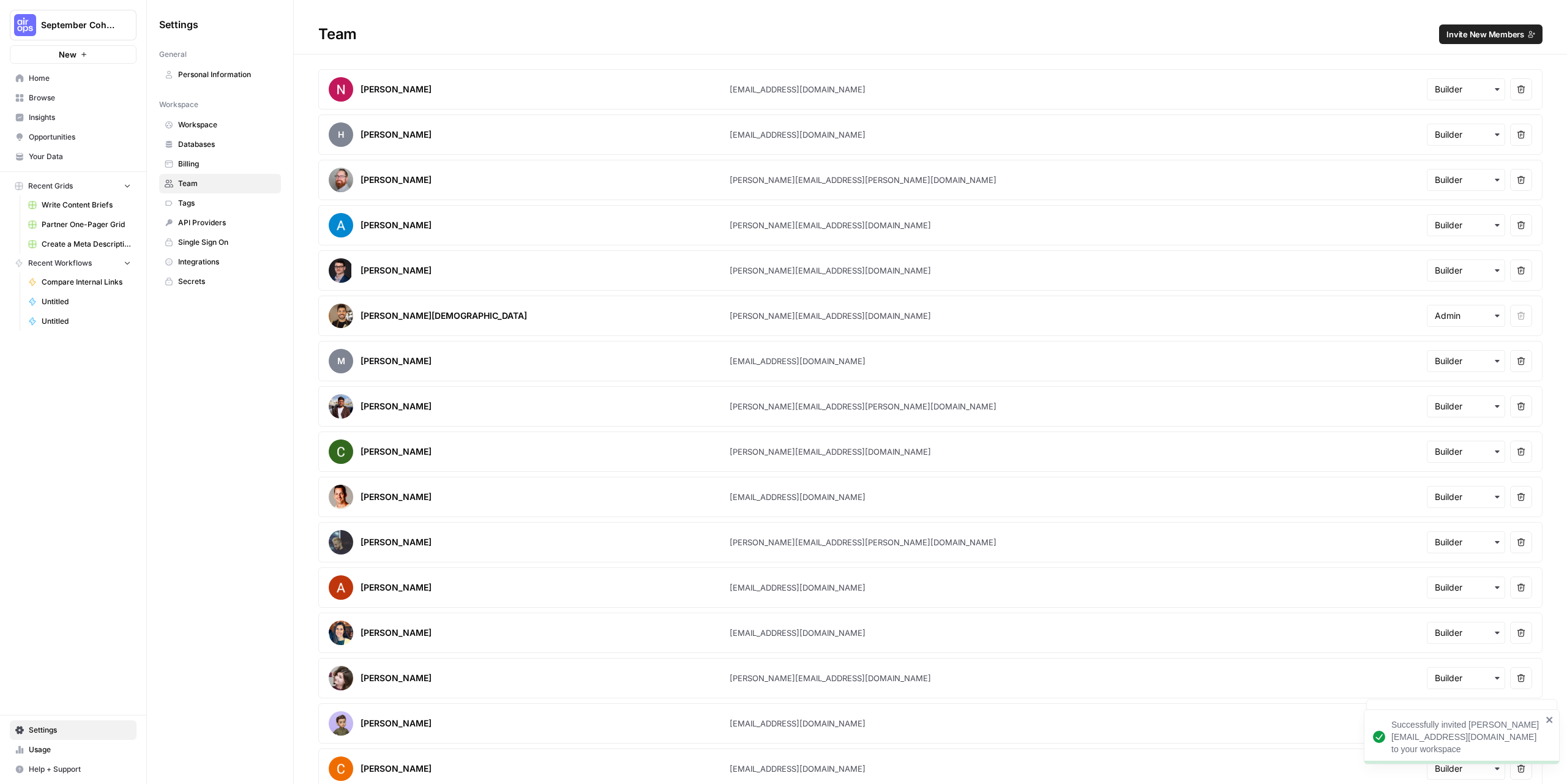
click at [1512, 40] on span "Invite New Members" at bounding box center [1485, 34] width 77 height 12
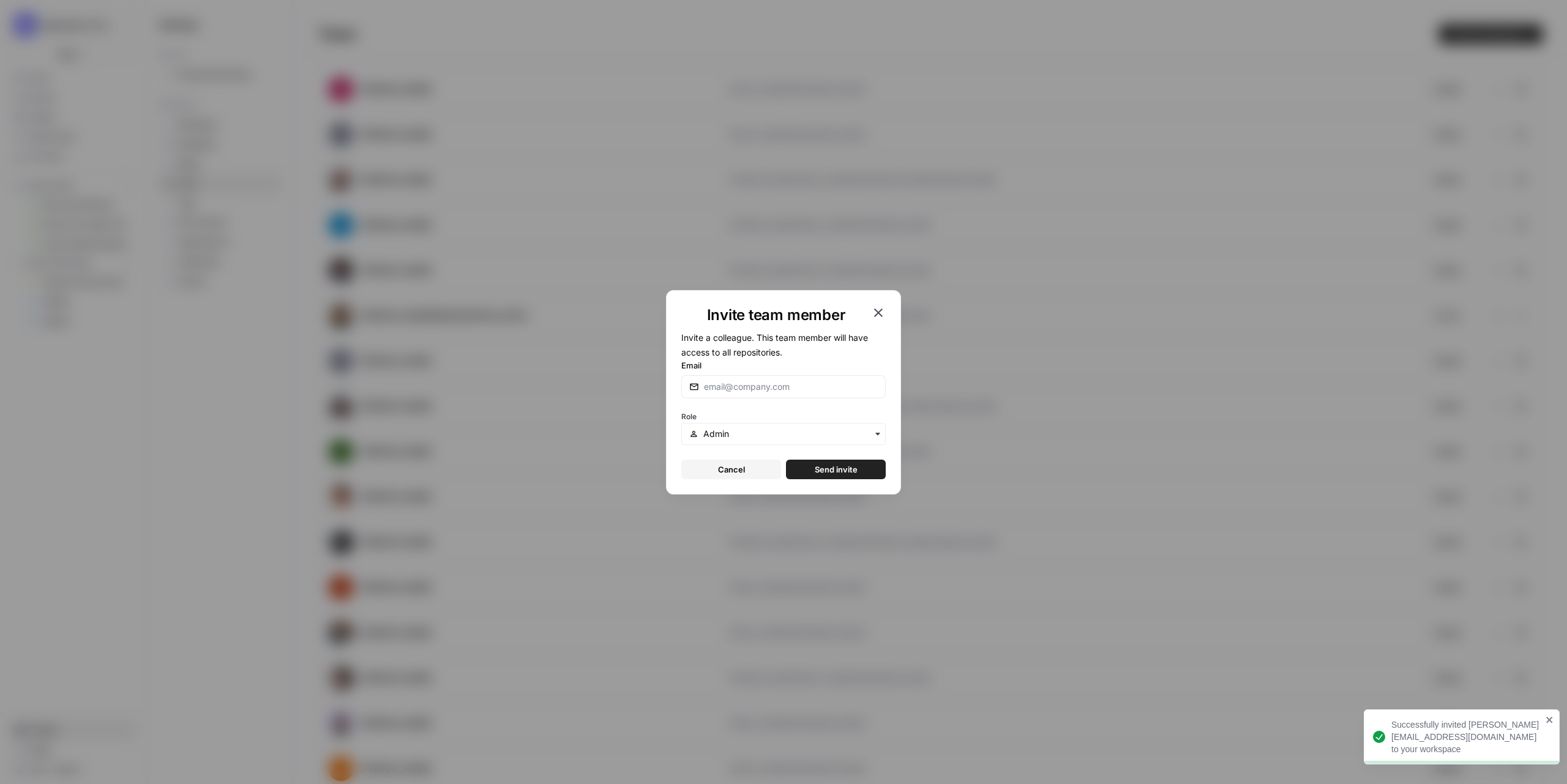
click at [820, 399] on form "Invite a colleague. This team member will have access to all repositories. Emai…" at bounding box center [783, 405] width 204 height 149
click at [827, 382] on input "Email" at bounding box center [791, 386] width 173 height 12
paste input "[EMAIL_ADDRESS][DOMAIN_NAME]"
type input "[EMAIL_ADDRESS][DOMAIN_NAME]"
click at [796, 422] on div "button" at bounding box center [783, 433] width 204 height 22
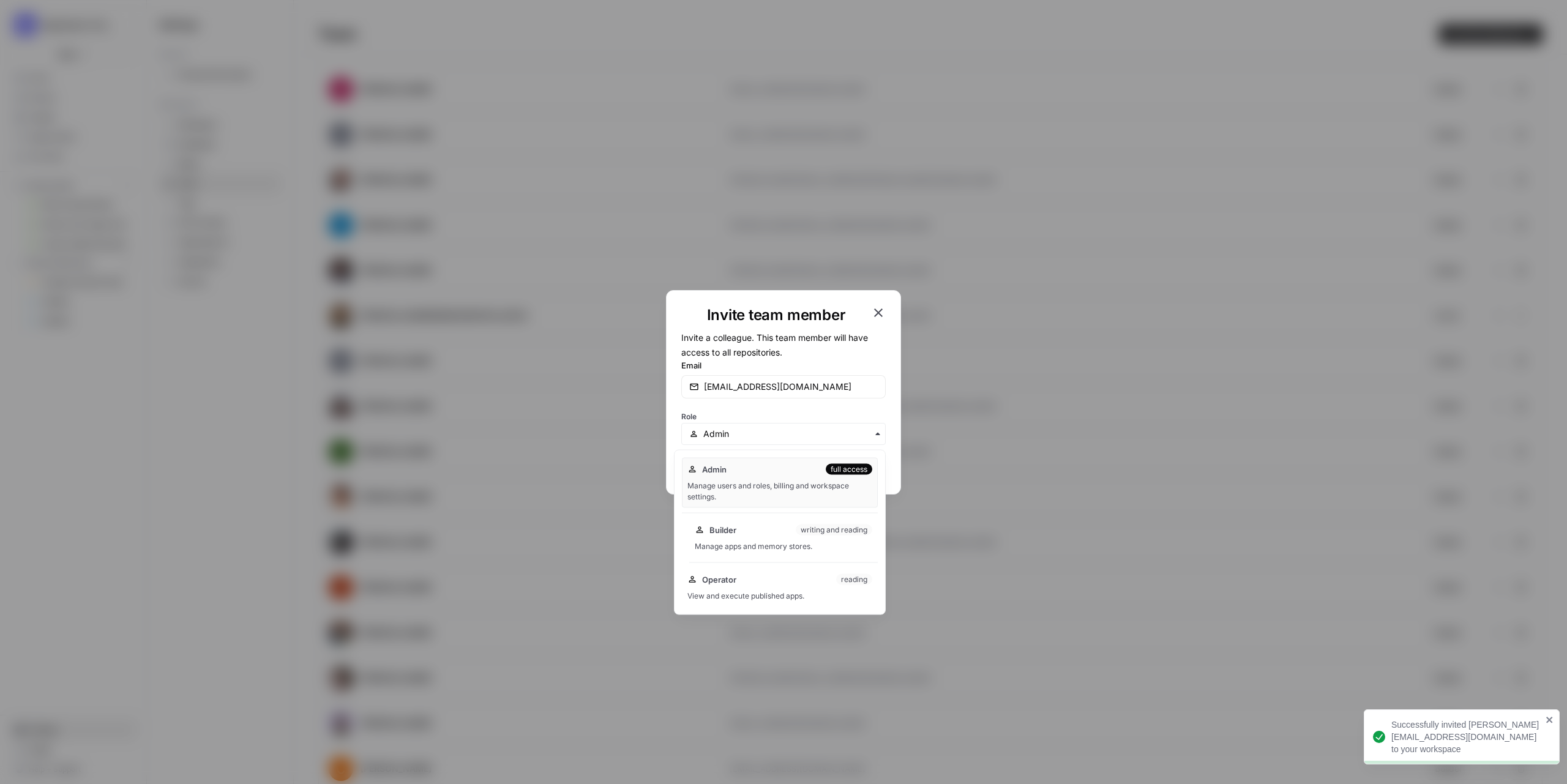
click at [777, 537] on div "Builder writing and reading Manage apps and memory stores." at bounding box center [784, 538] width 188 height 39
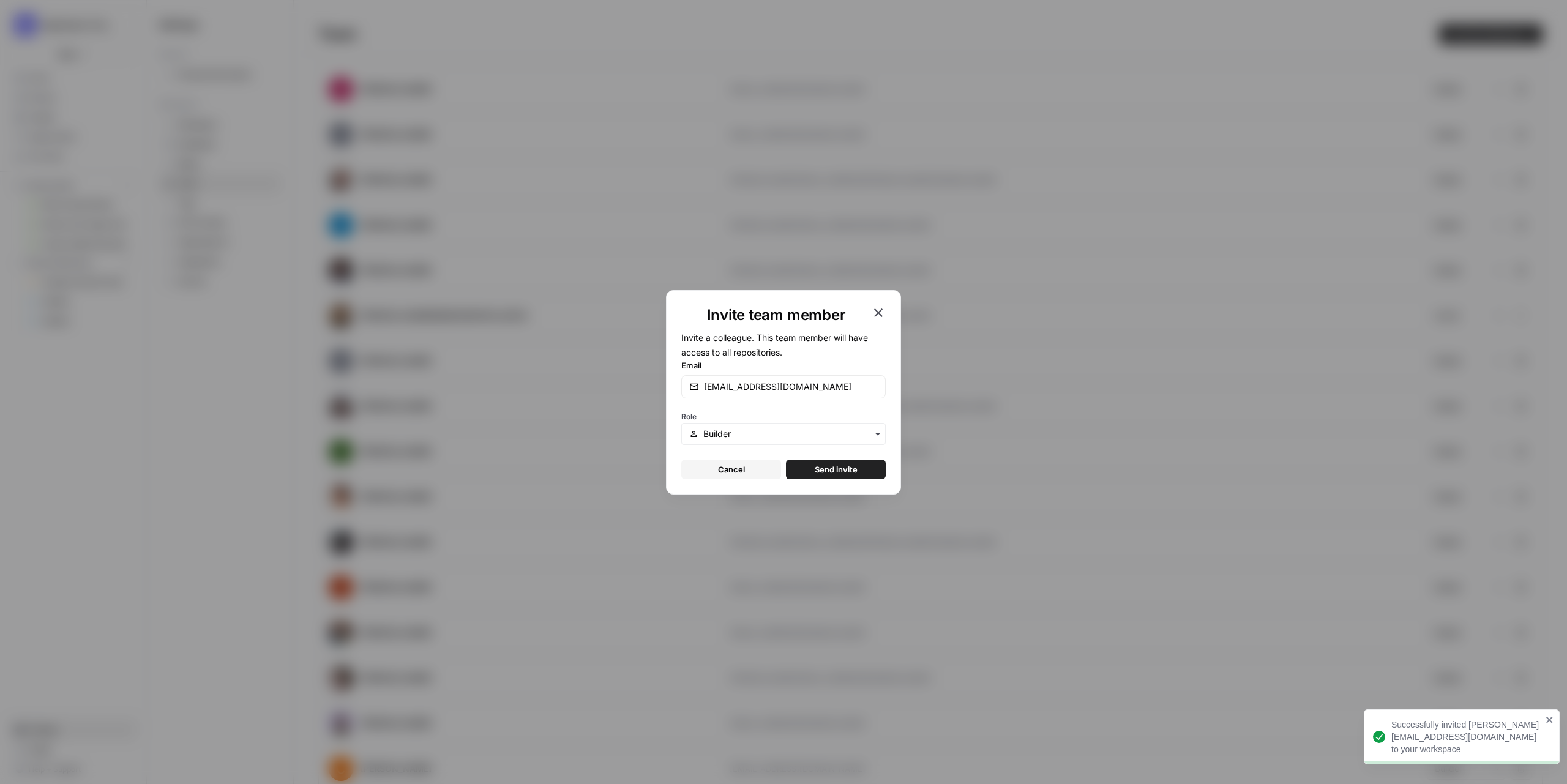
click at [823, 465] on span "Send invite" at bounding box center [836, 469] width 43 height 12
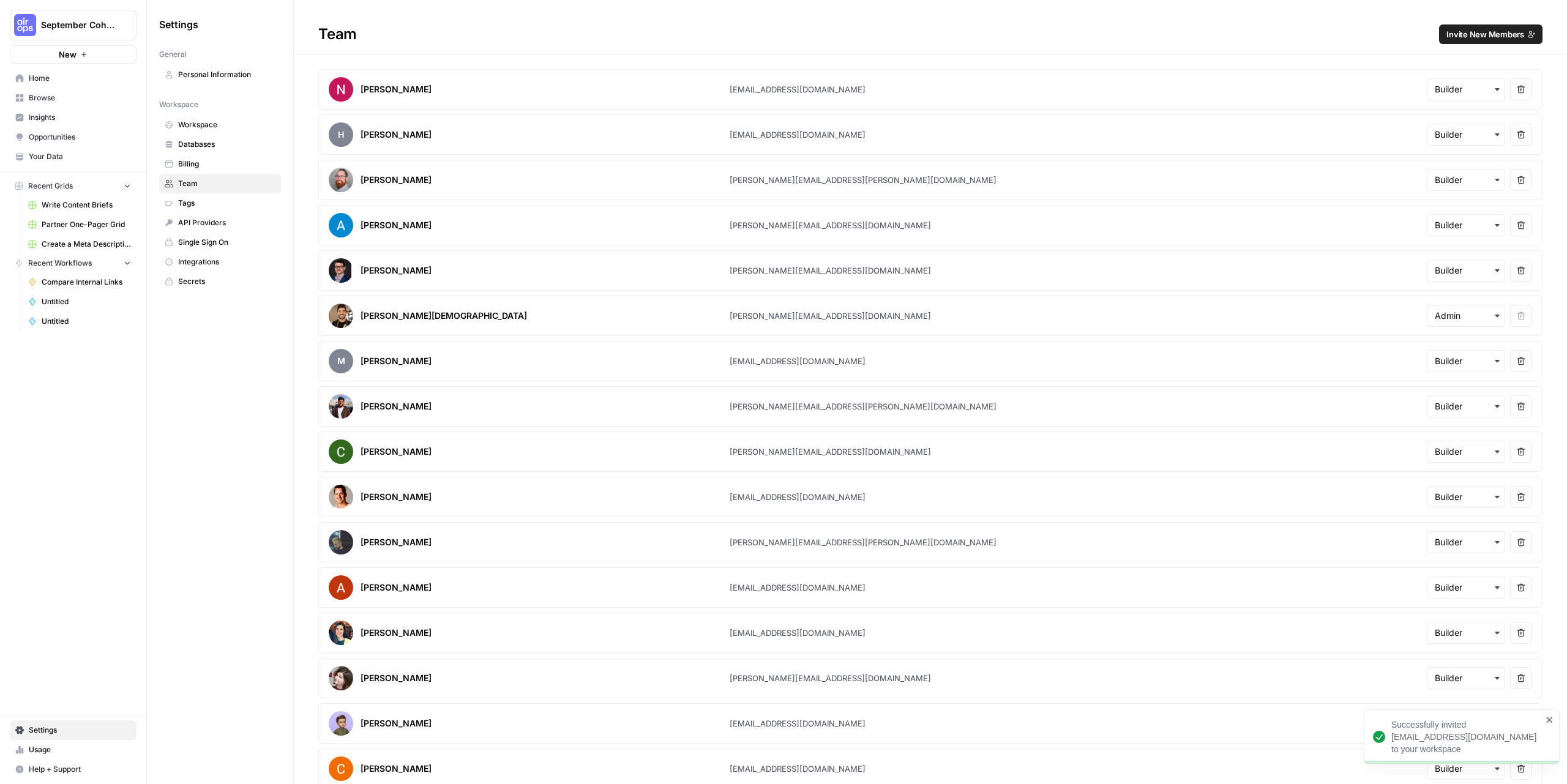
click at [1498, 22] on h1 "Team Invite New Members" at bounding box center [930, 27] width 1273 height 54
click at [1498, 28] on button "Invite New Members" at bounding box center [1491, 34] width 104 height 20
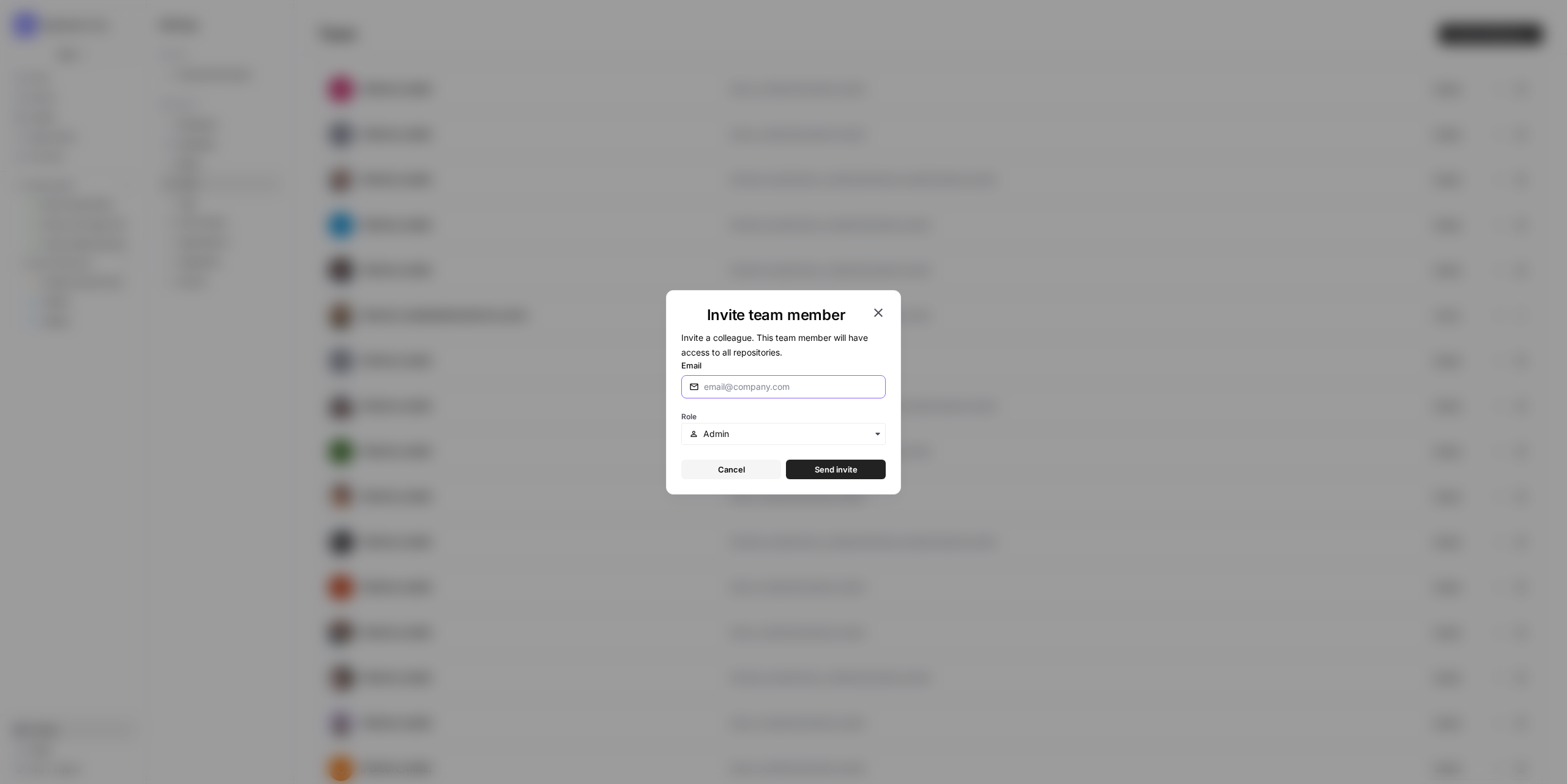
click at [838, 391] on input "Email" at bounding box center [791, 386] width 173 height 12
paste input "[PERSON_NAME][EMAIL_ADDRESS][DOMAIN_NAME]"
type input "[PERSON_NAME][EMAIL_ADDRESS][DOMAIN_NAME]"
click at [783, 447] on form "Invite a colleague. This team member will have access to all repositories. Emai…" at bounding box center [783, 405] width 204 height 149
click at [786, 444] on div "button" at bounding box center [783, 433] width 204 height 22
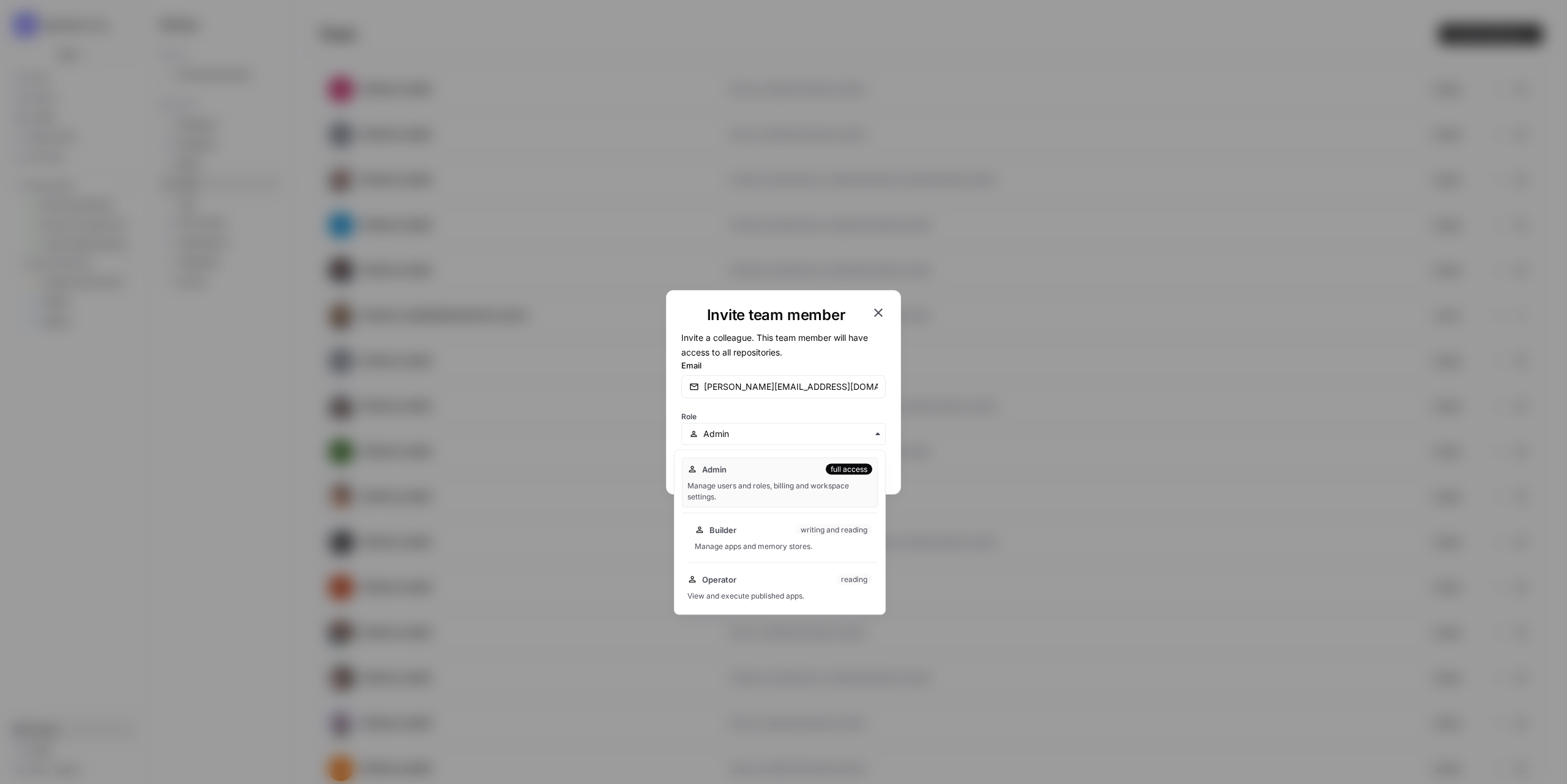
click at [772, 530] on div "Builder writing and reading" at bounding box center [784, 530] width 177 height 12
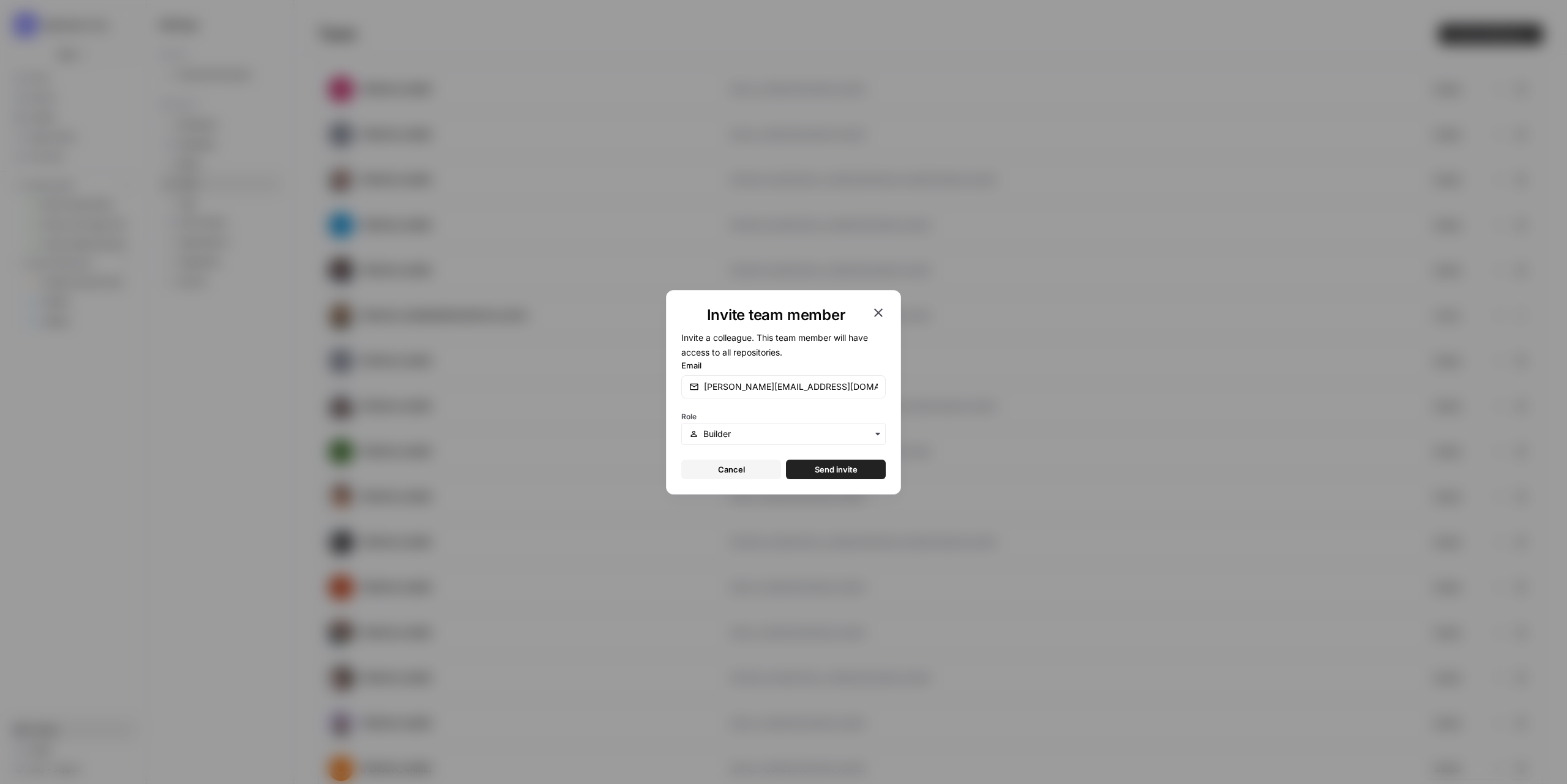
click at [826, 467] on span "Send invite" at bounding box center [836, 469] width 43 height 12
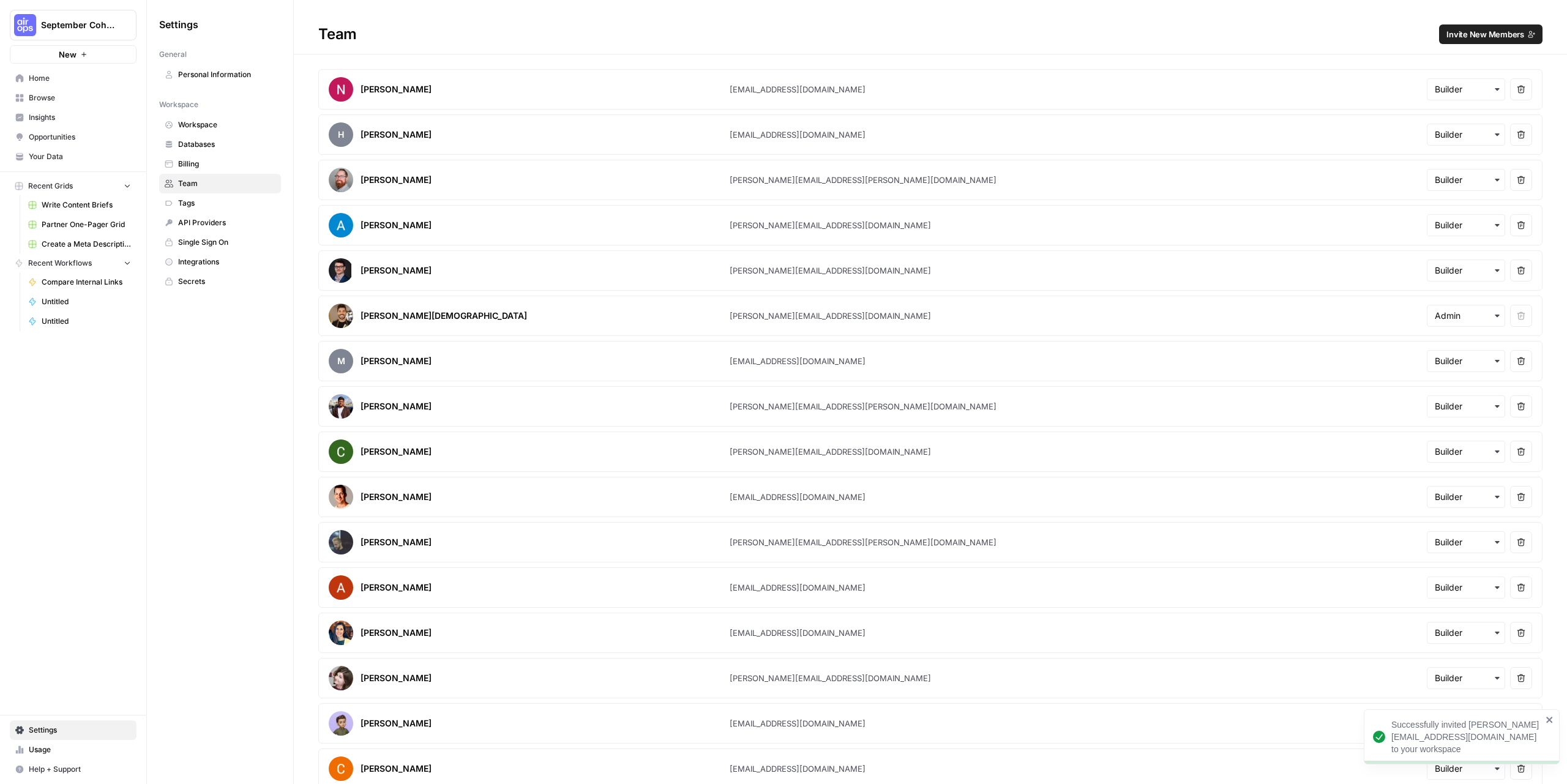
click at [1488, 38] on span "Invite New Members" at bounding box center [1485, 34] width 77 height 12
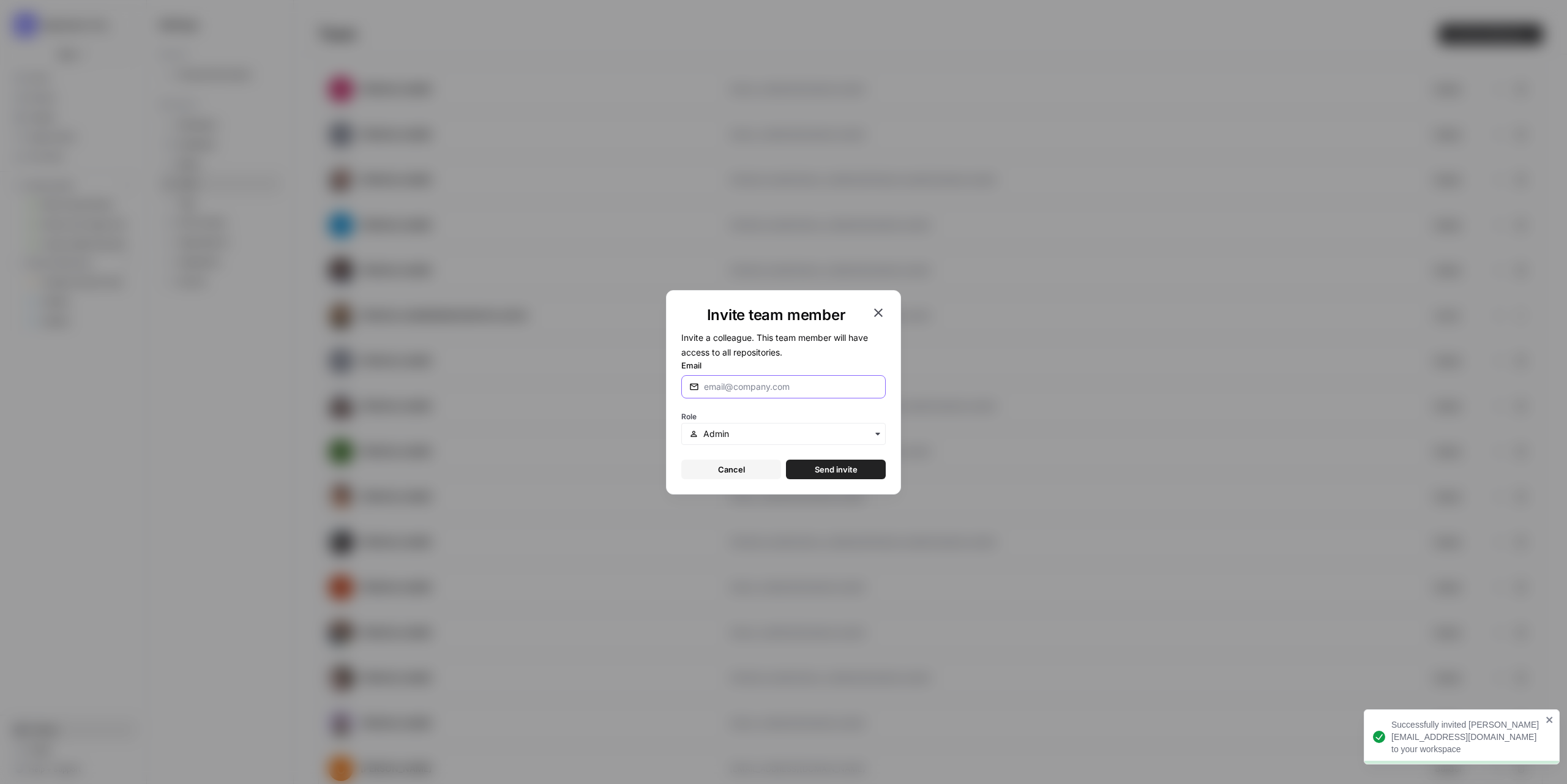
click at [815, 388] on input "Email" at bounding box center [791, 386] width 173 height 12
paste input "[PERSON_NAME][EMAIL_ADDRESS][DOMAIN_NAME]"
type input "[PERSON_NAME][EMAIL_ADDRESS][DOMAIN_NAME]"
click at [783, 447] on form "Invite a colleague. This team member will have access to all repositories. Emai…" at bounding box center [783, 405] width 204 height 149
click at [791, 441] on div "button" at bounding box center [783, 433] width 204 height 22
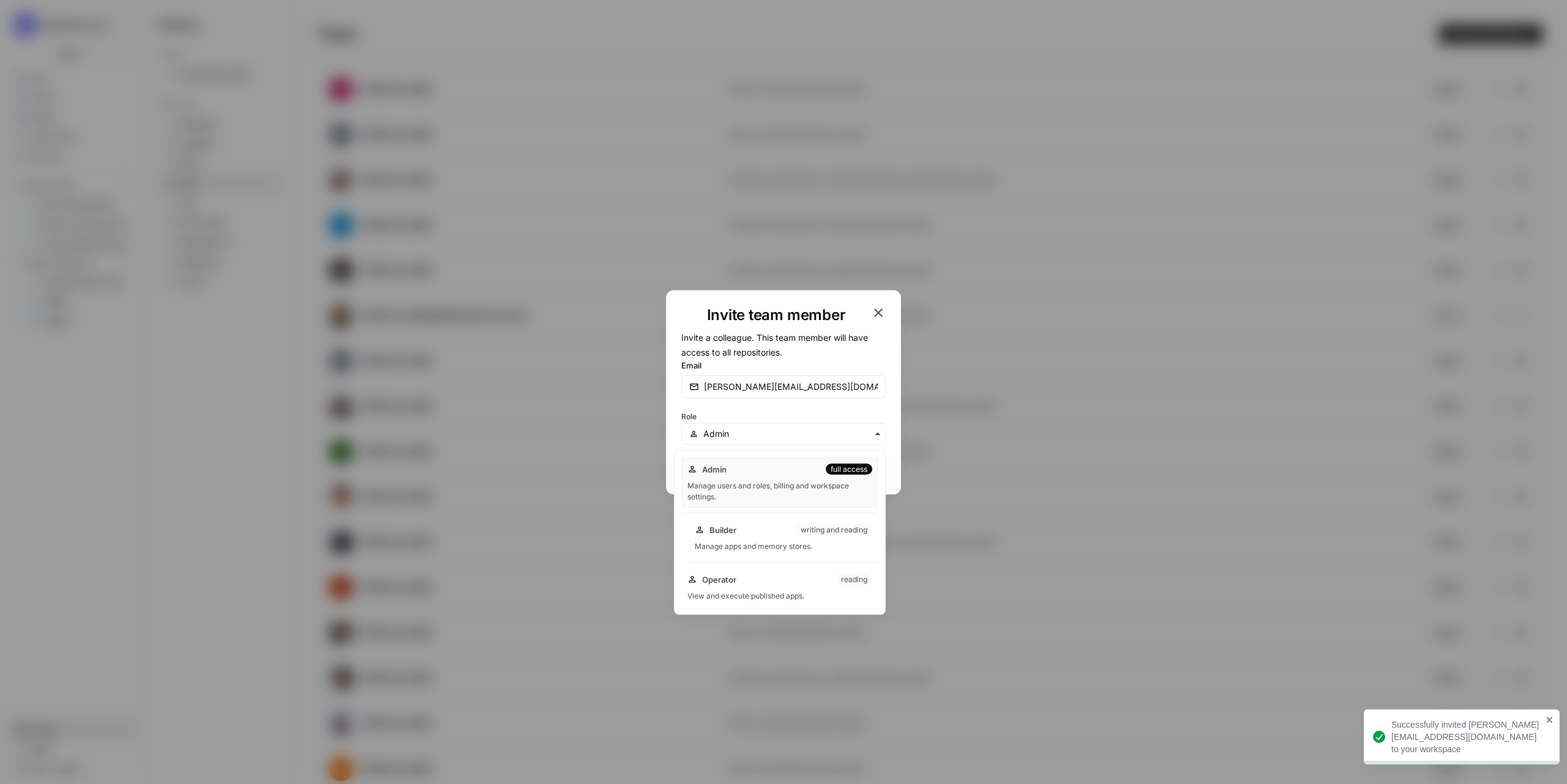
click at [770, 519] on div "Builder writing and reading Manage apps and memory stores." at bounding box center [784, 538] width 188 height 39
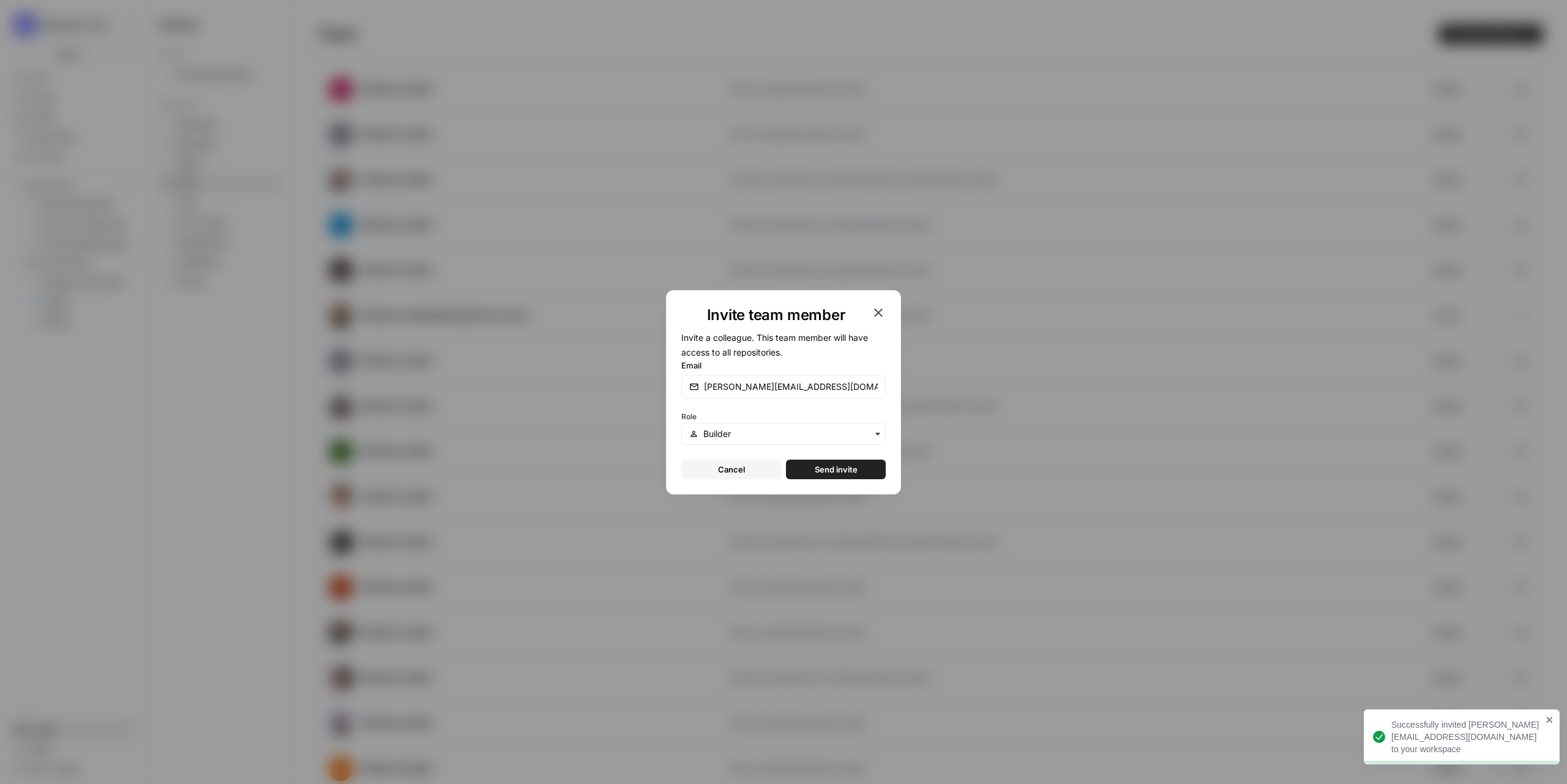
click at [830, 472] on span "Send invite" at bounding box center [836, 469] width 43 height 12
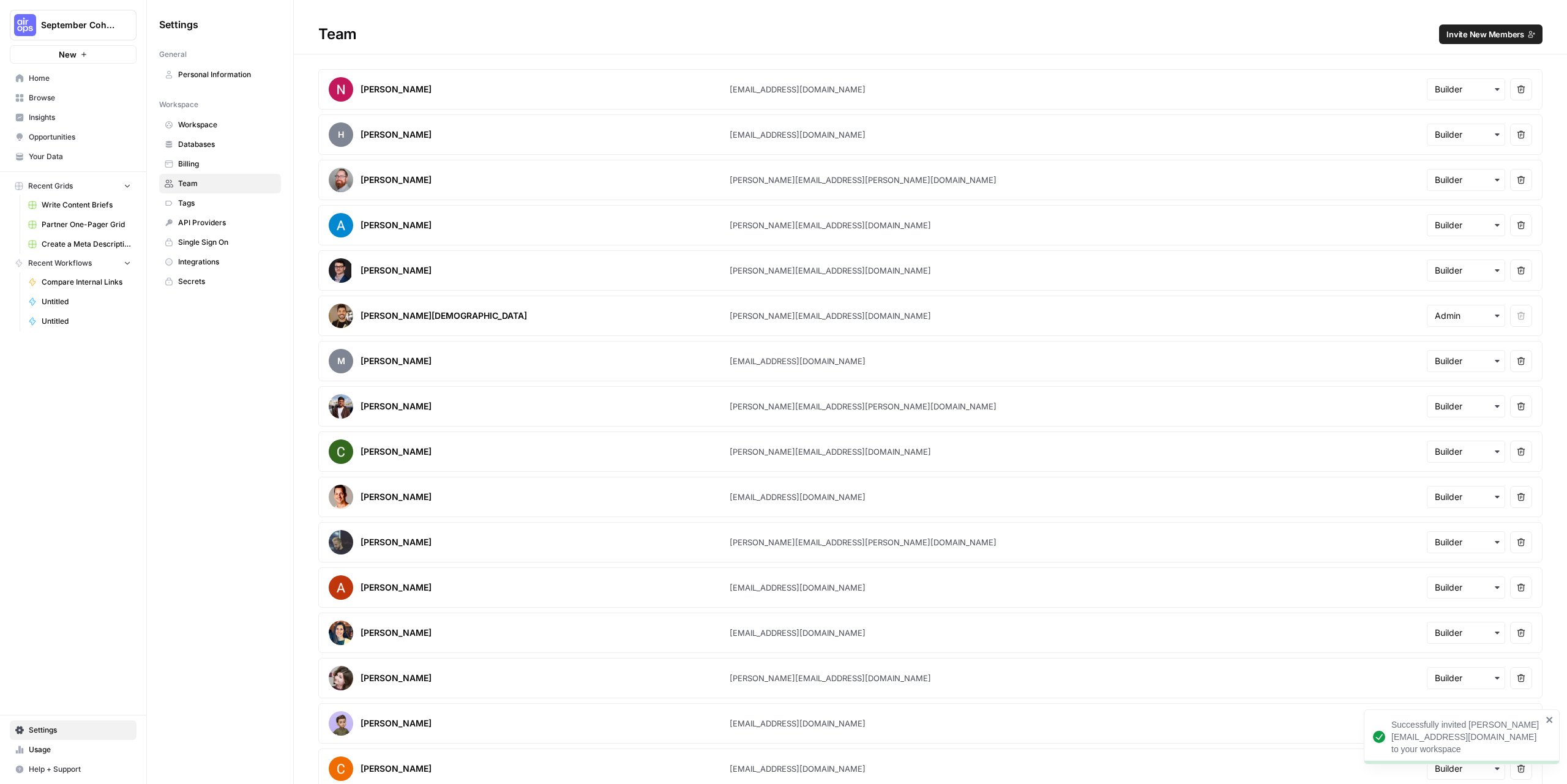
click at [1469, 40] on span "Invite New Members" at bounding box center [1485, 34] width 77 height 12
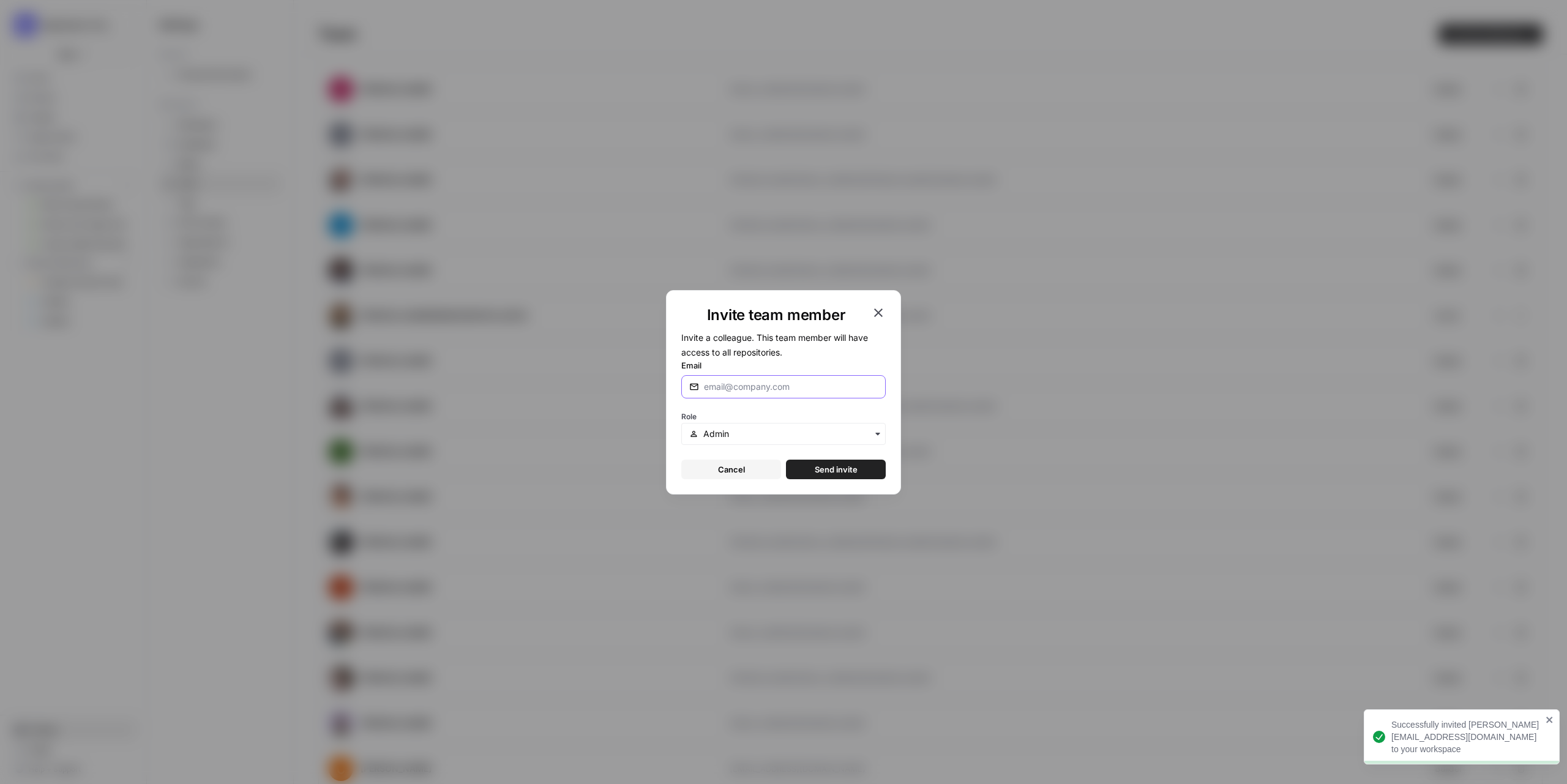
click at [809, 390] on input "Email" at bounding box center [791, 386] width 173 height 12
paste input "[PERSON_NAME][EMAIL_ADDRESS][PERSON_NAME][DOMAIN_NAME]"
type input "[PERSON_NAME][EMAIL_ADDRESS][PERSON_NAME][DOMAIN_NAME]"
click at [814, 436] on input "text" at bounding box center [790, 433] width 174 height 12
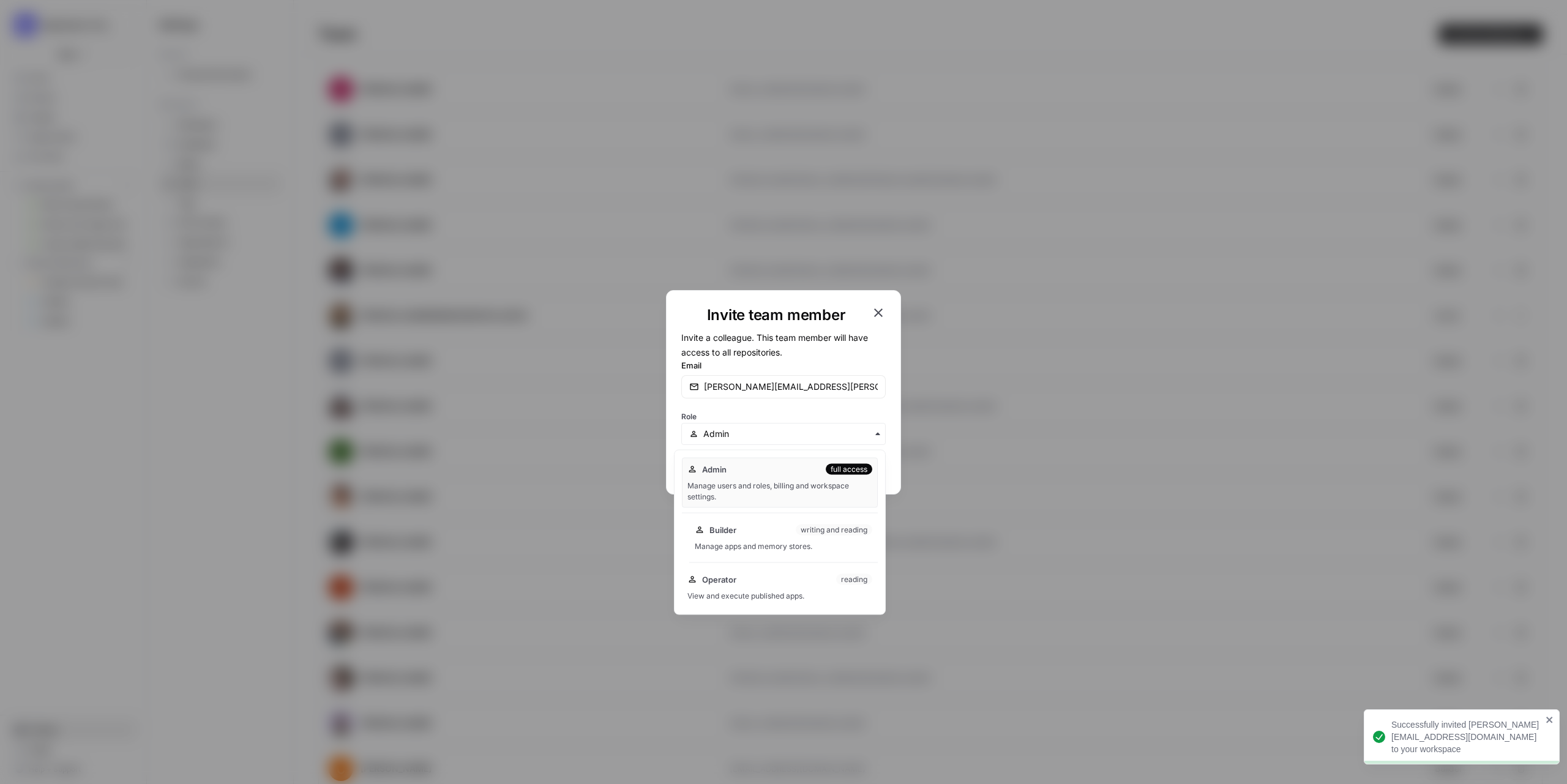
click at [777, 519] on div "Builder writing and reading Manage apps and memory stores." at bounding box center [784, 538] width 188 height 39
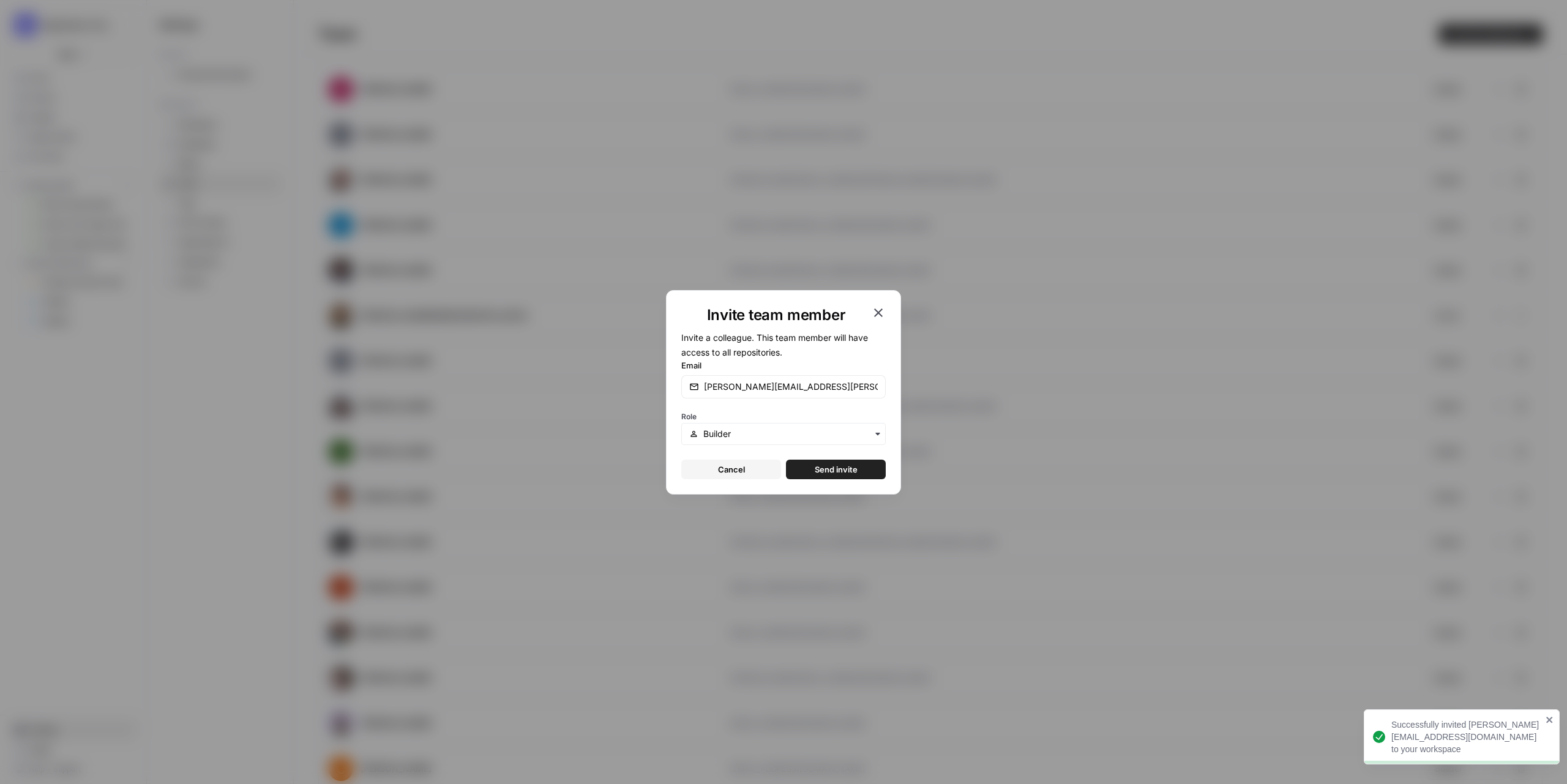
click at [842, 458] on form "Invite a colleague. This team member will have access to all repositories. Emai…" at bounding box center [783, 405] width 204 height 149
click at [838, 463] on span "Send invite" at bounding box center [836, 469] width 43 height 12
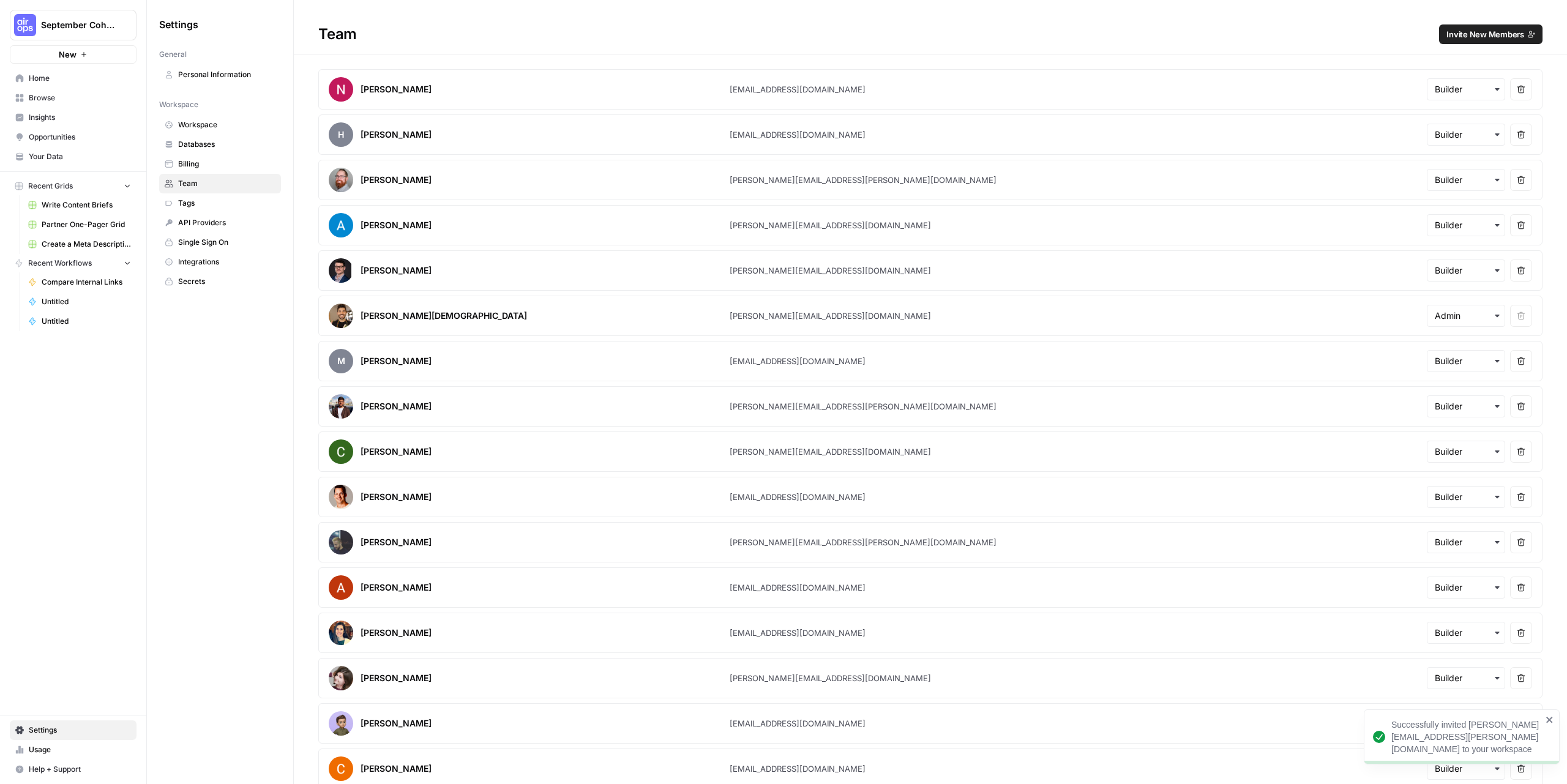
click at [1468, 34] on span "Invite New Members" at bounding box center [1485, 34] width 77 height 12
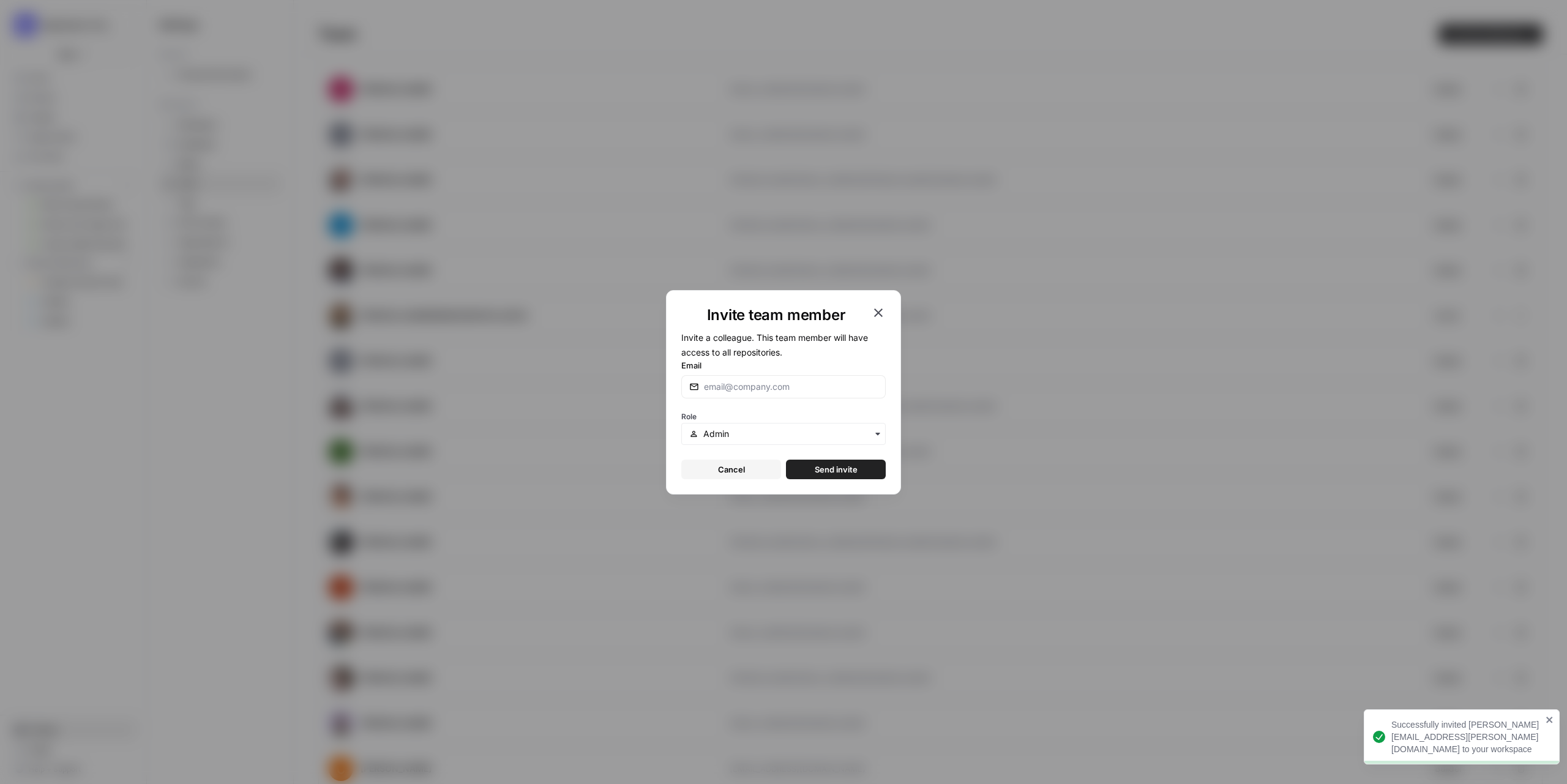
click at [757, 378] on div at bounding box center [783, 386] width 204 height 23
paste input "​[EMAIL_ADDRESS][DOMAIN_NAME]"
click at [754, 441] on div "button" at bounding box center [783, 433] width 204 height 22
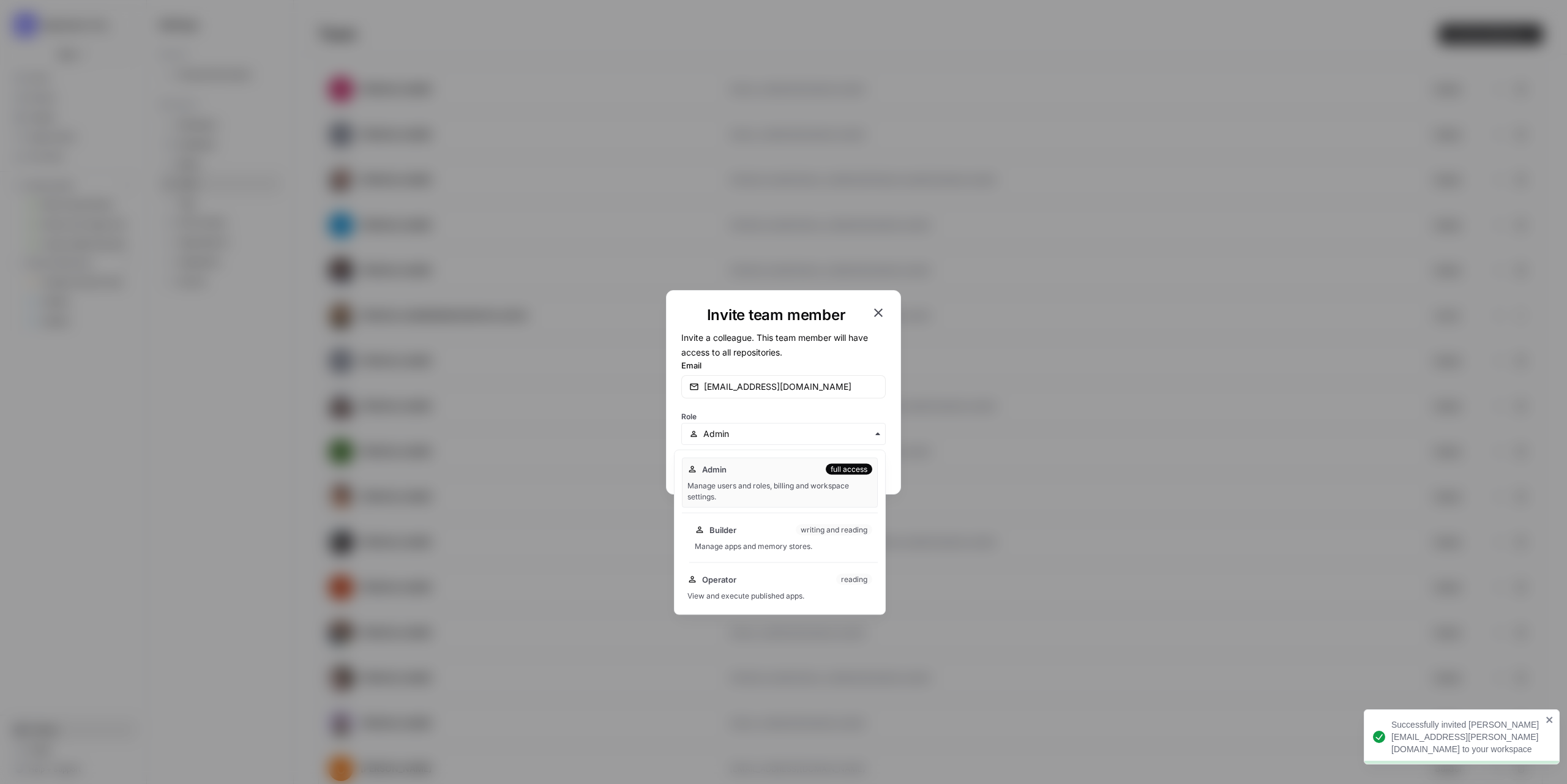
click at [748, 543] on div "Manage apps and memory stores." at bounding box center [784, 546] width 177 height 11
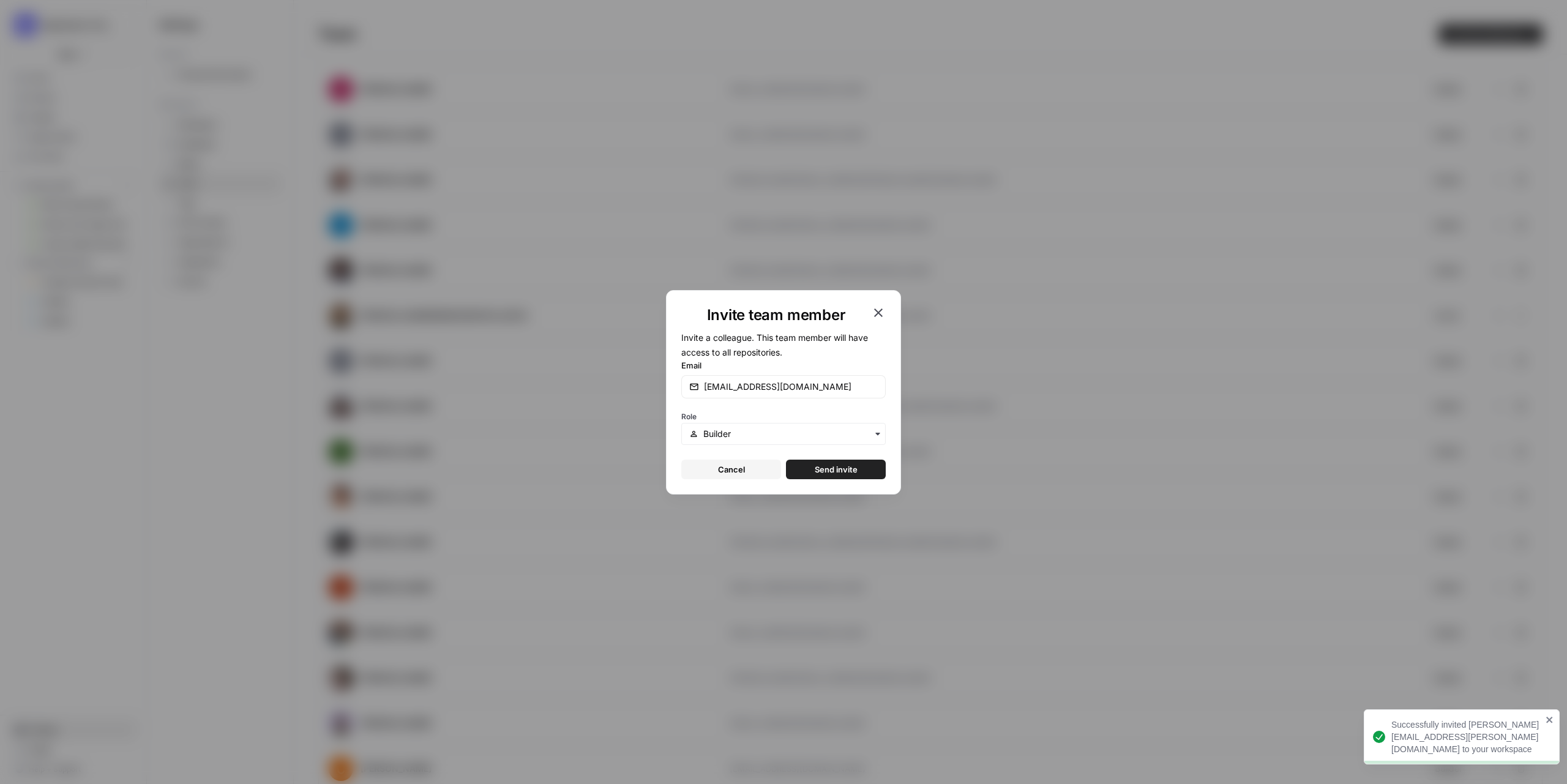
click at [831, 463] on span "Send invite" at bounding box center [836, 469] width 43 height 12
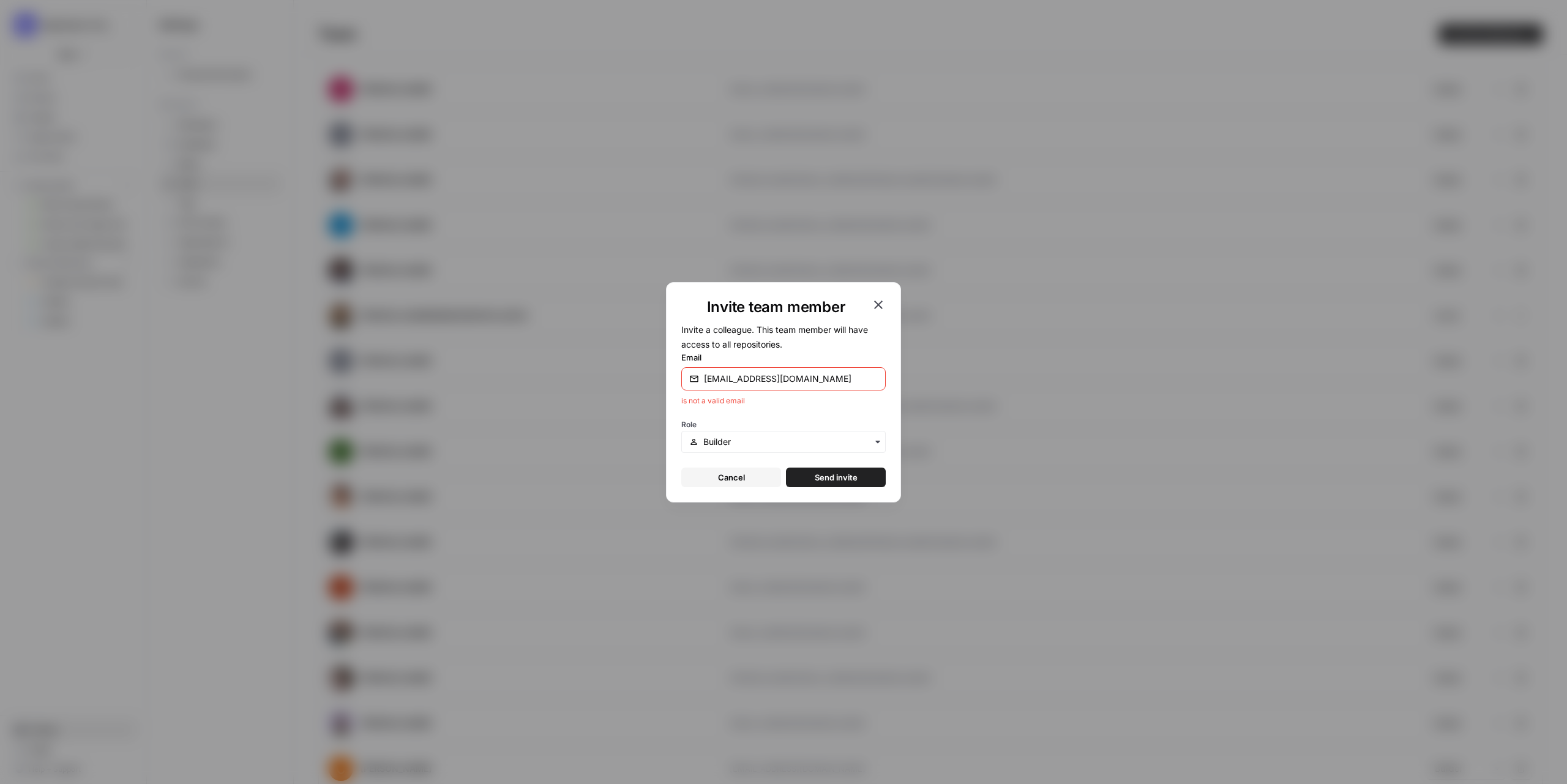
click at [736, 378] on input "​[EMAIL_ADDRESS][DOMAIN_NAME]" at bounding box center [791, 378] width 173 height 12
click at [848, 475] on span "Send invite" at bounding box center [836, 476] width 43 height 12
click at [828, 378] on input "​[EMAIL_ADDRESS][DOMAIN_NAME]" at bounding box center [791, 378] width 173 height 12
click at [841, 475] on span "Send invite" at bounding box center [836, 476] width 43 height 12
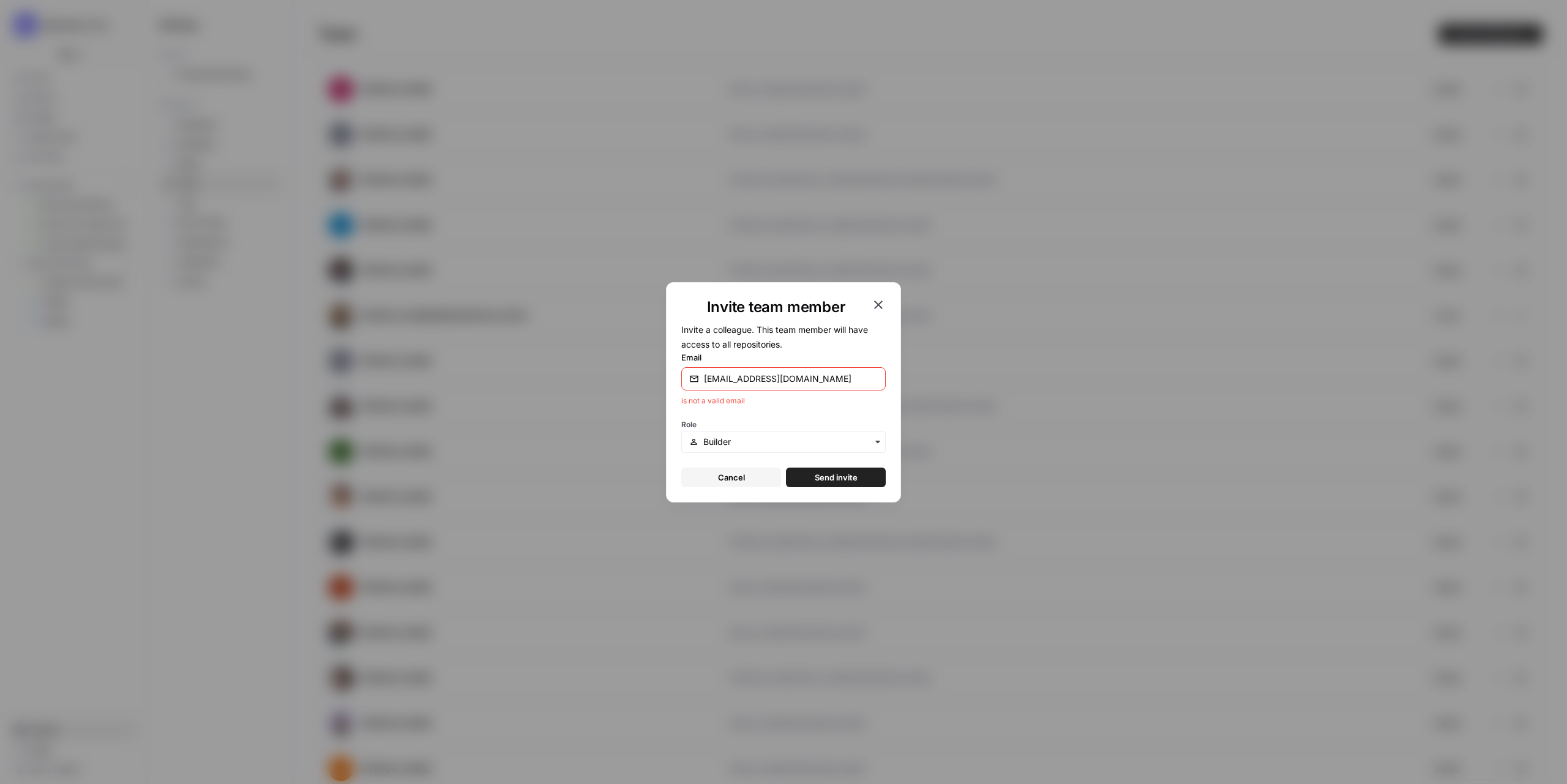
click at [845, 370] on div "​[EMAIL_ADDRESS][DOMAIN_NAME]" at bounding box center [783, 378] width 204 height 23
paste input "[PERSON_NAME].bajaj@tripledart"
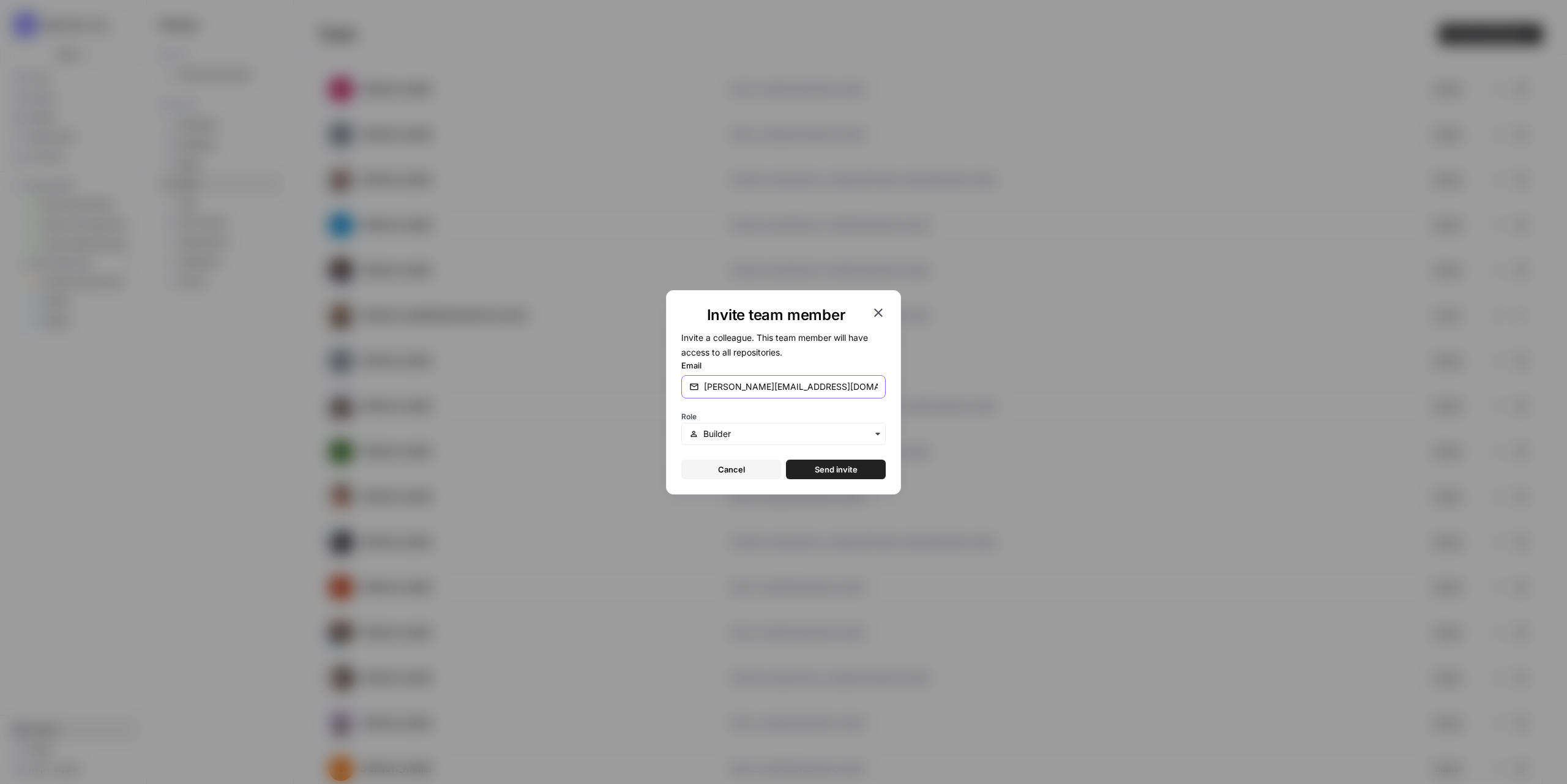
type input "[PERSON_NAME][EMAIL_ADDRESS][DOMAIN_NAME]"
click at [843, 466] on span "Send invite" at bounding box center [836, 469] width 43 height 12
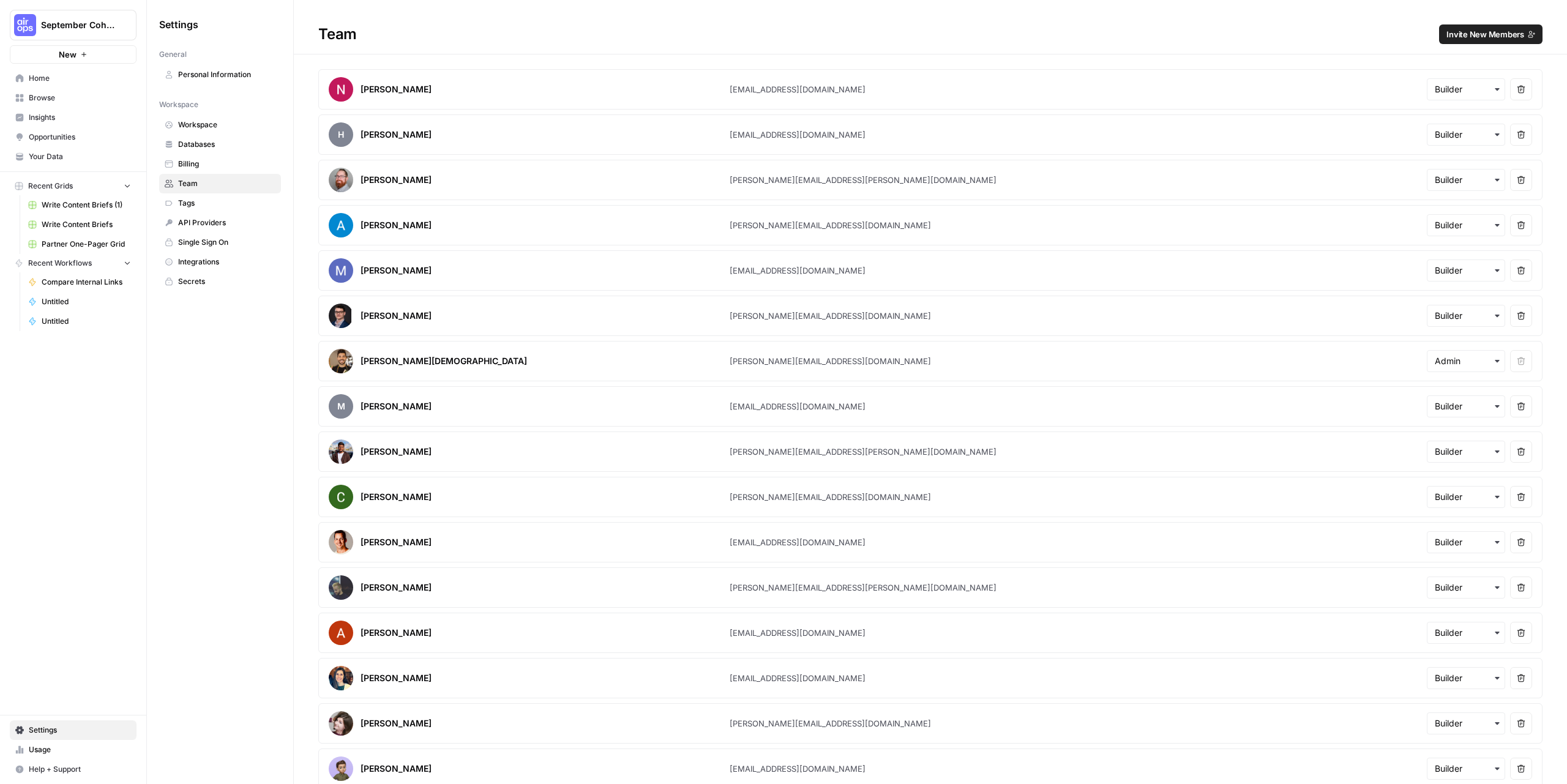
click at [1490, 40] on span "Invite New Members" at bounding box center [1485, 34] width 77 height 12
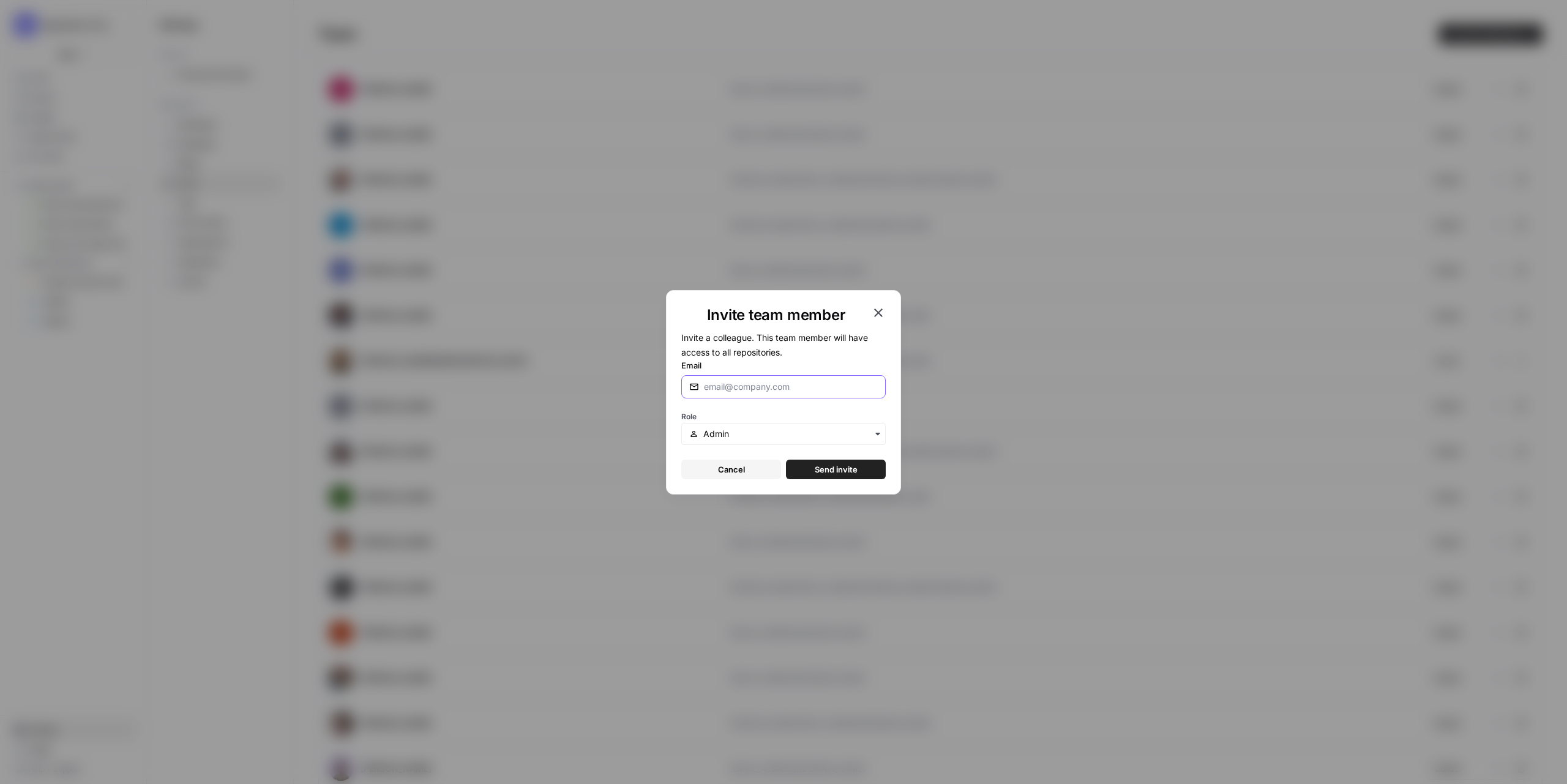
click at [740, 386] on input "Email" at bounding box center [791, 386] width 173 height 12
paste input "[EMAIL_ADDRESS][DOMAIN_NAME]"
type input "[EMAIL_ADDRESS][DOMAIN_NAME]"
click at [742, 435] on input "text" at bounding box center [790, 433] width 174 height 12
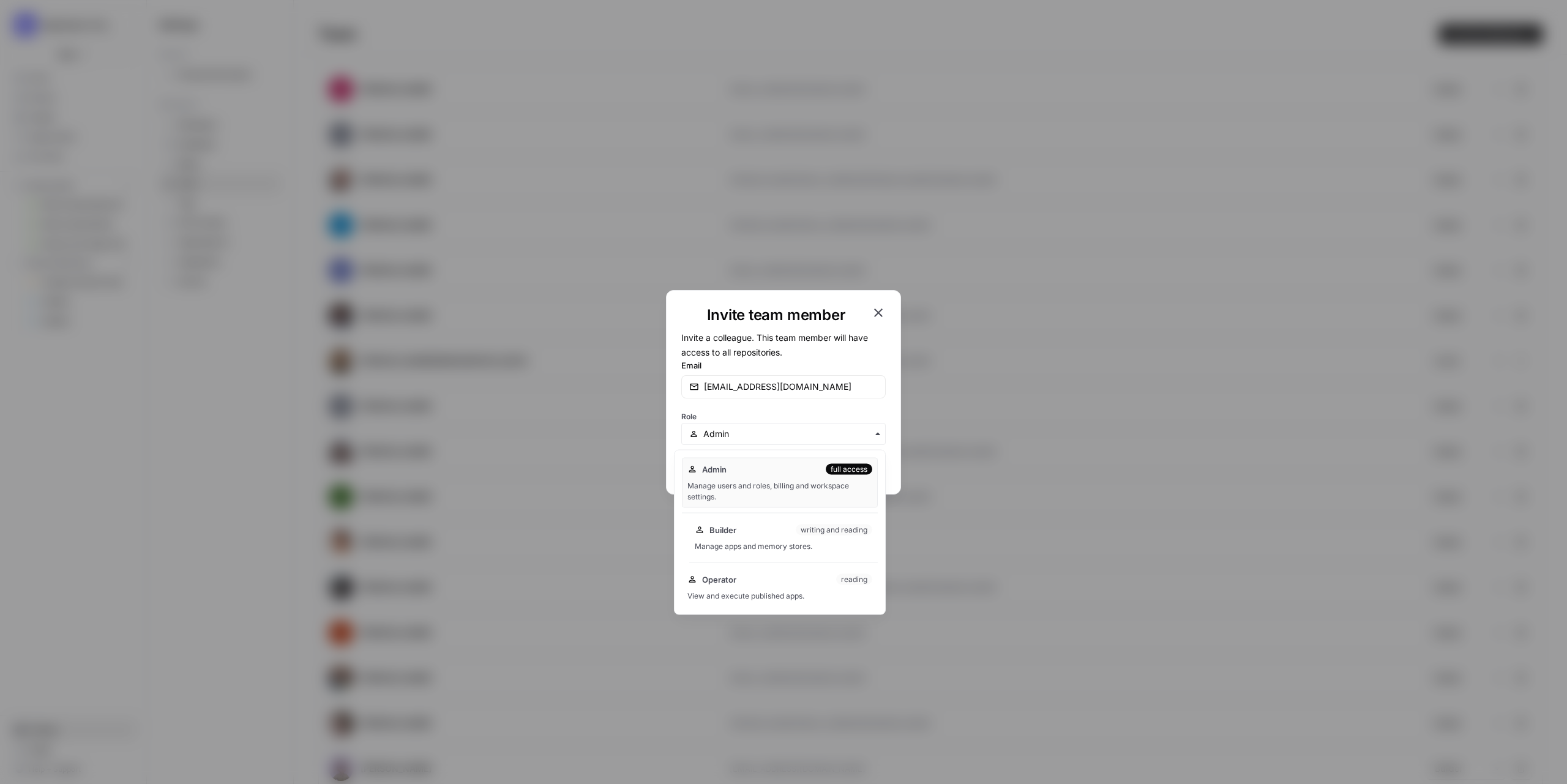
click at [750, 530] on div "Builder writing and reading" at bounding box center [784, 530] width 177 height 12
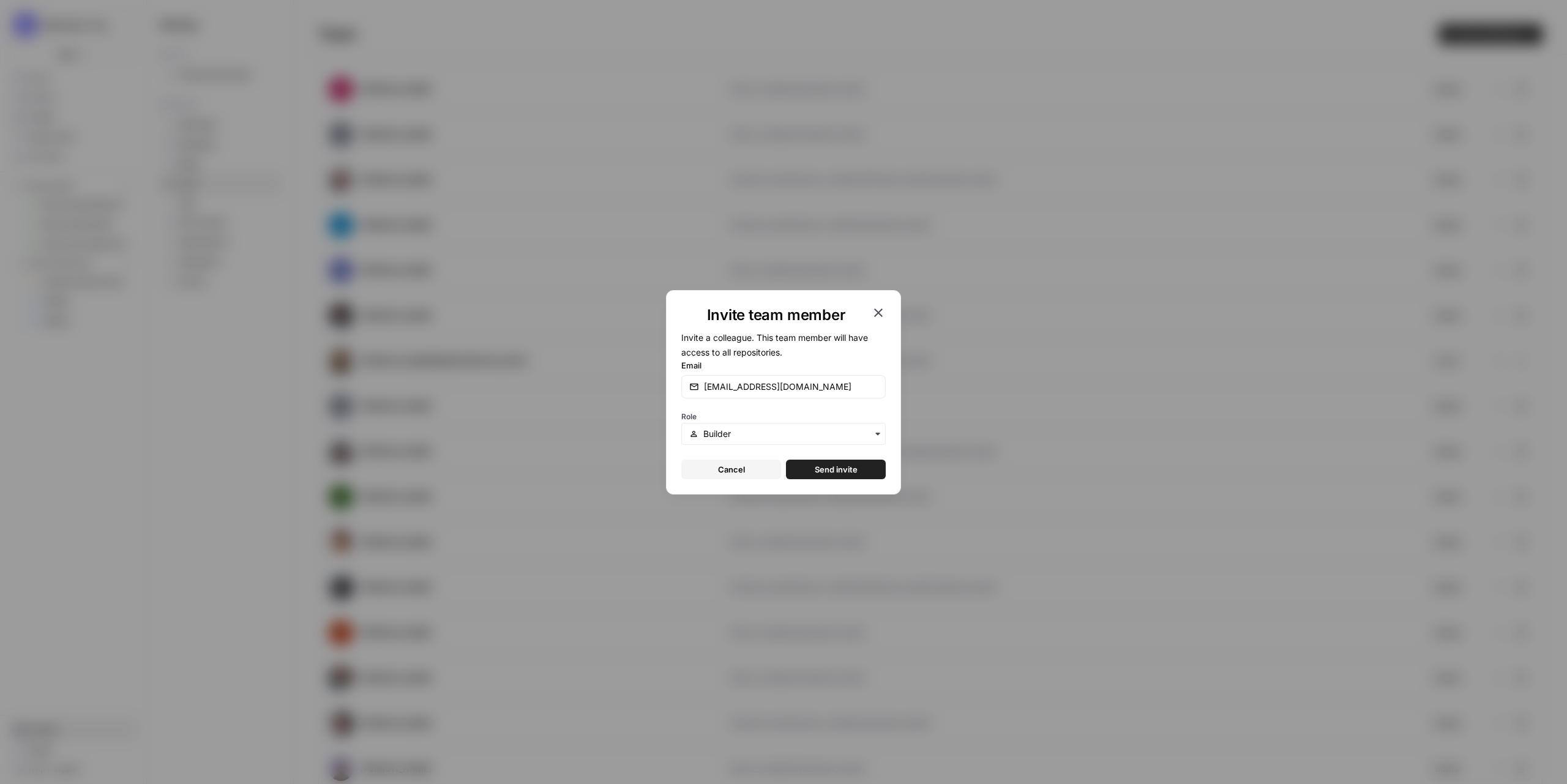
click at [825, 463] on span "Send invite" at bounding box center [836, 469] width 43 height 12
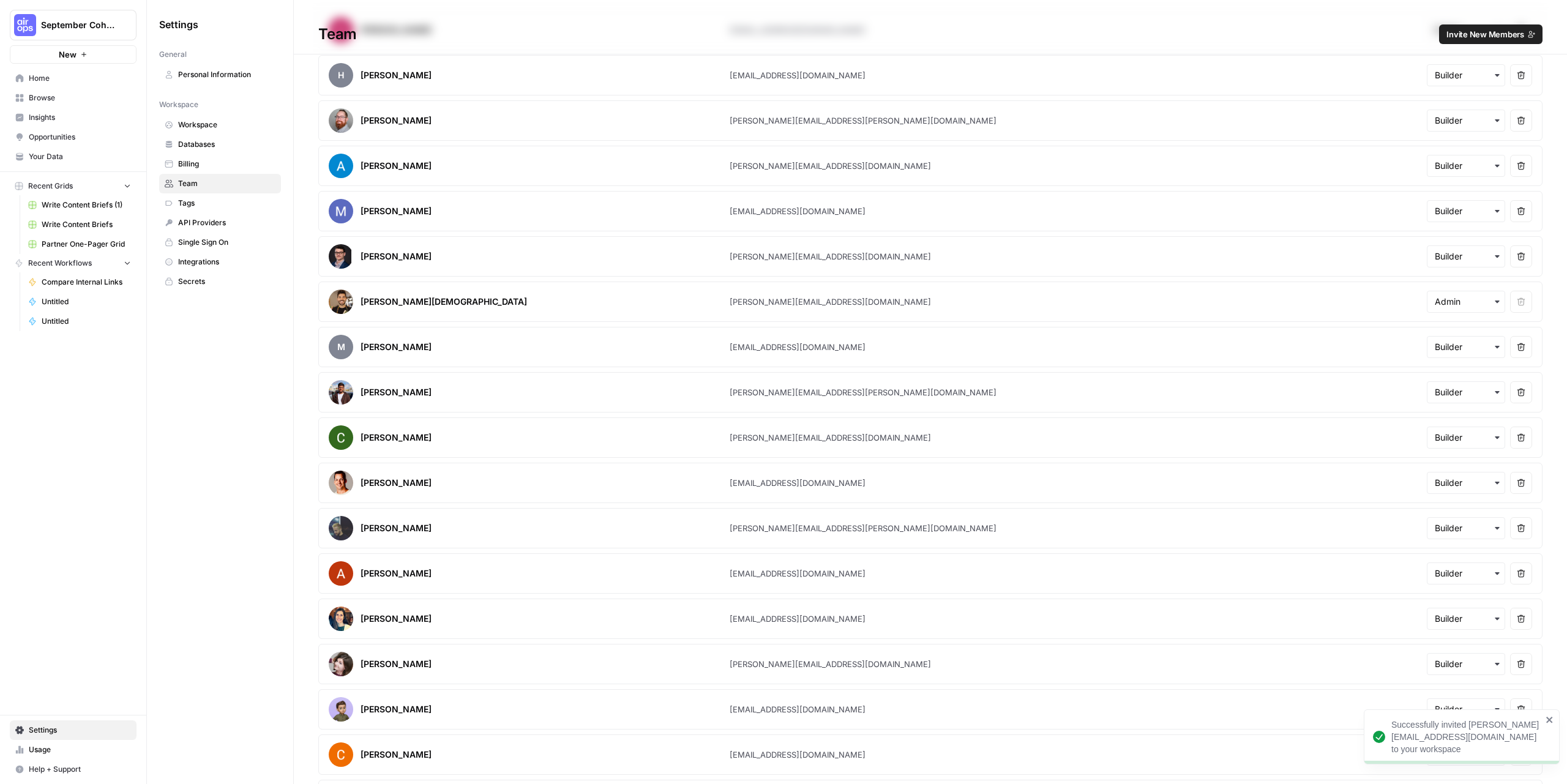
scroll to position [122, 0]
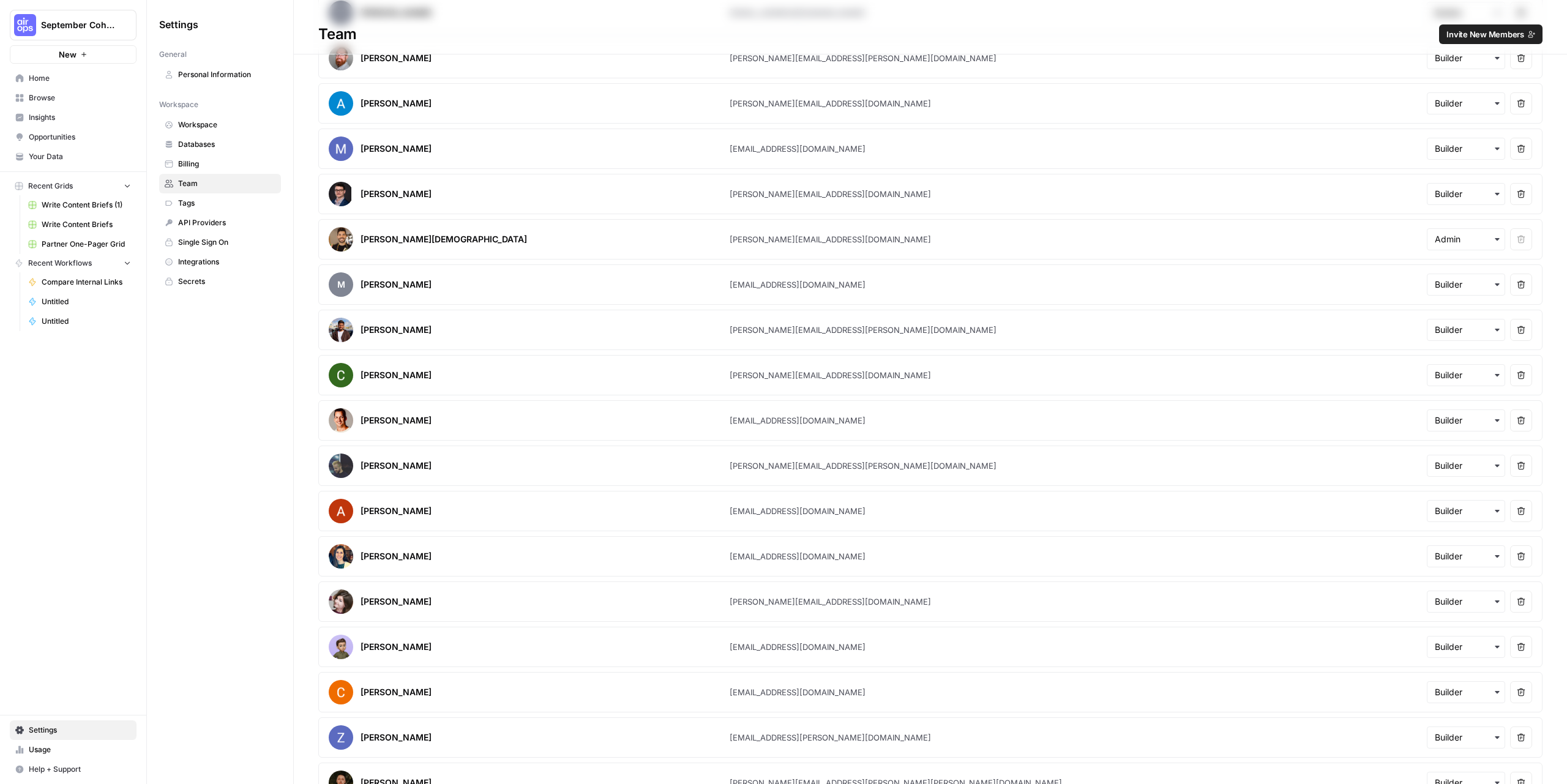
click at [1469, 34] on span "Invite New Members" at bounding box center [1485, 34] width 77 height 12
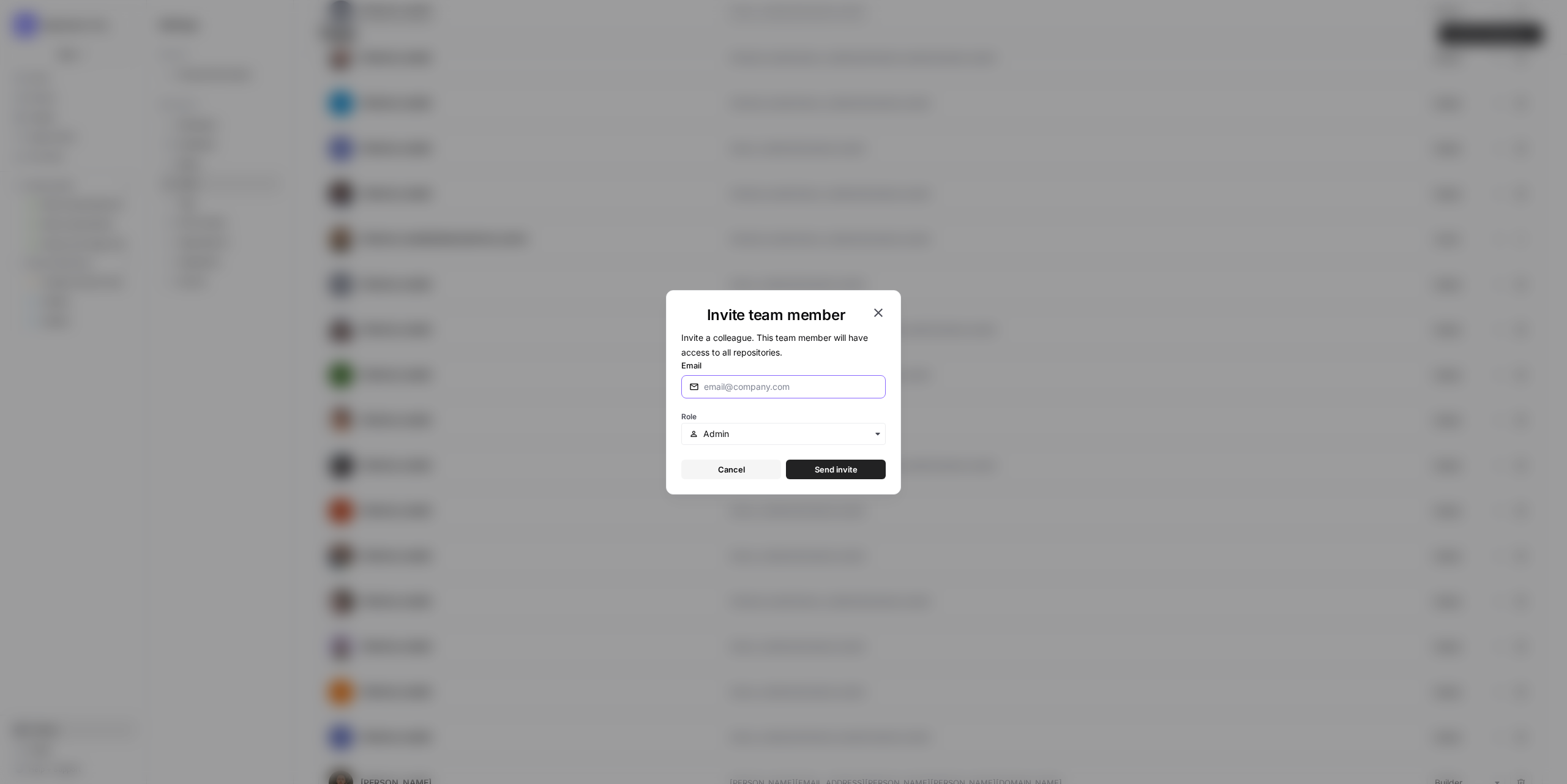
click at [728, 389] on input "Email" at bounding box center [791, 386] width 173 height 12
paste input "[EMAIL_ADDRESS][DOMAIN_NAME]"
paste input "bseverson"
type input "[EMAIL_ADDRESS][DOMAIN_NAME]"
click at [793, 435] on input "text" at bounding box center [790, 433] width 174 height 12
